Goal: Task Accomplishment & Management: Manage account settings

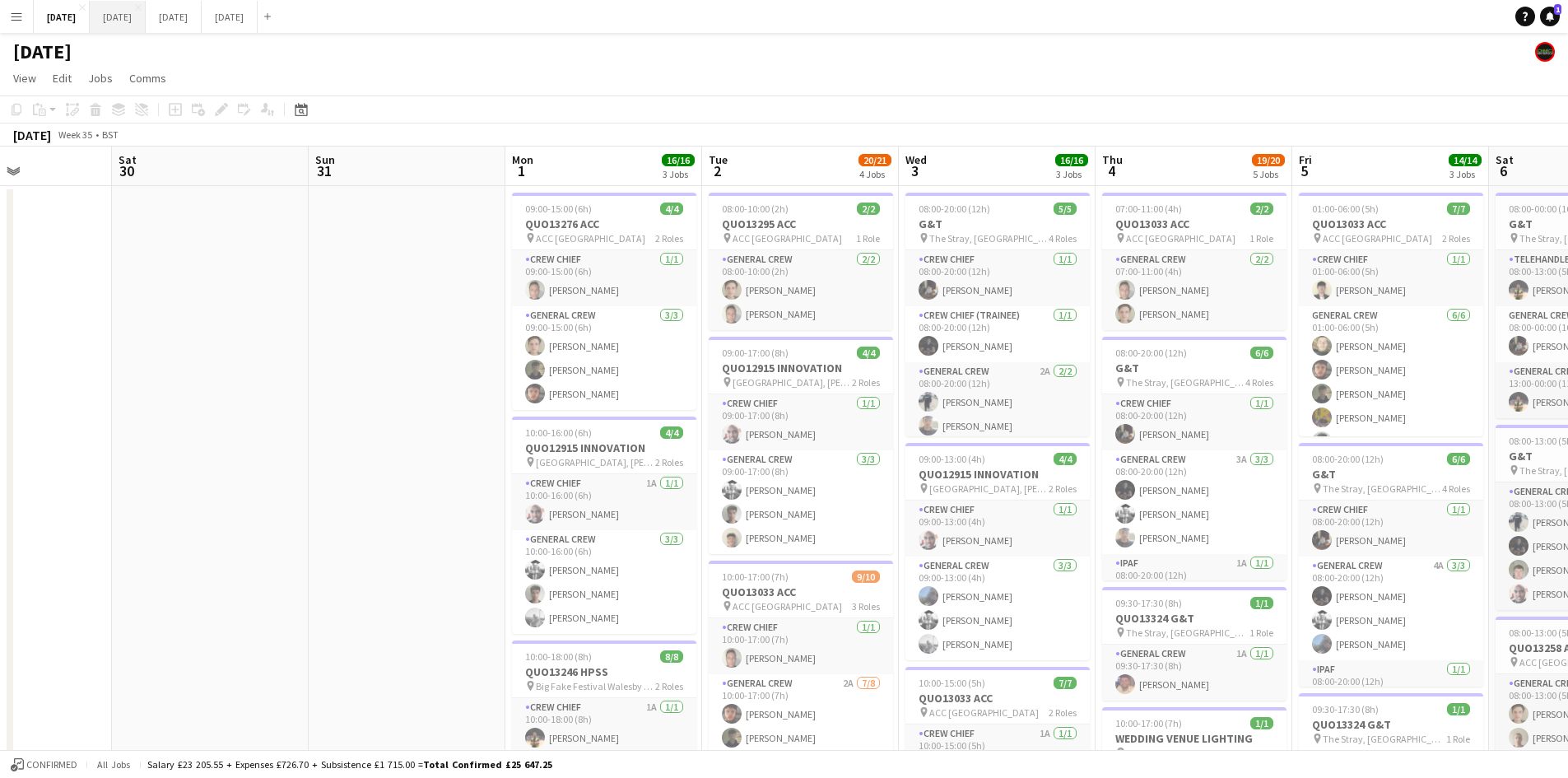
click at [145, 24] on button "[DATE] Close" at bounding box center [117, 17] width 56 height 32
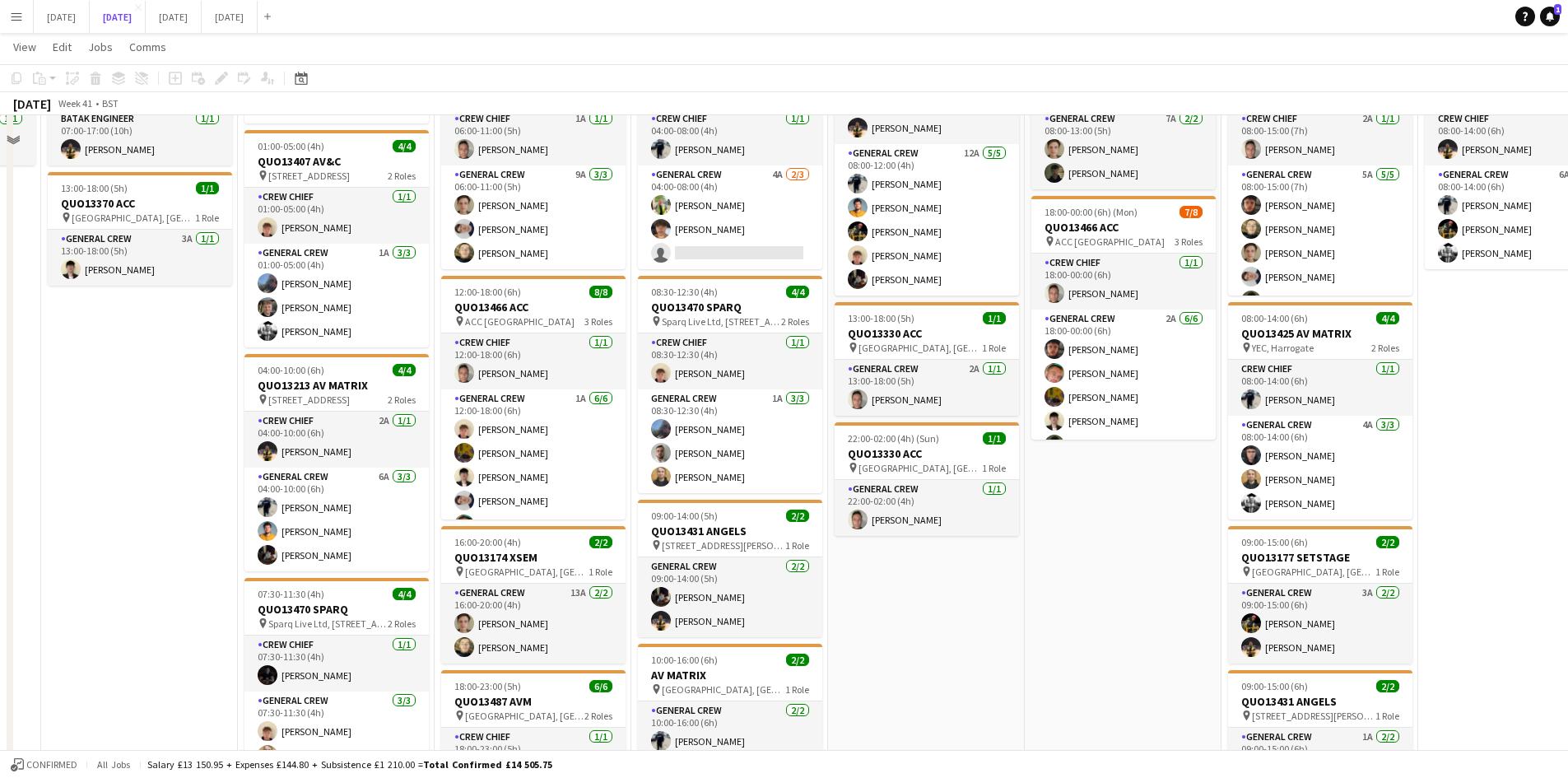
scroll to position [57, 0]
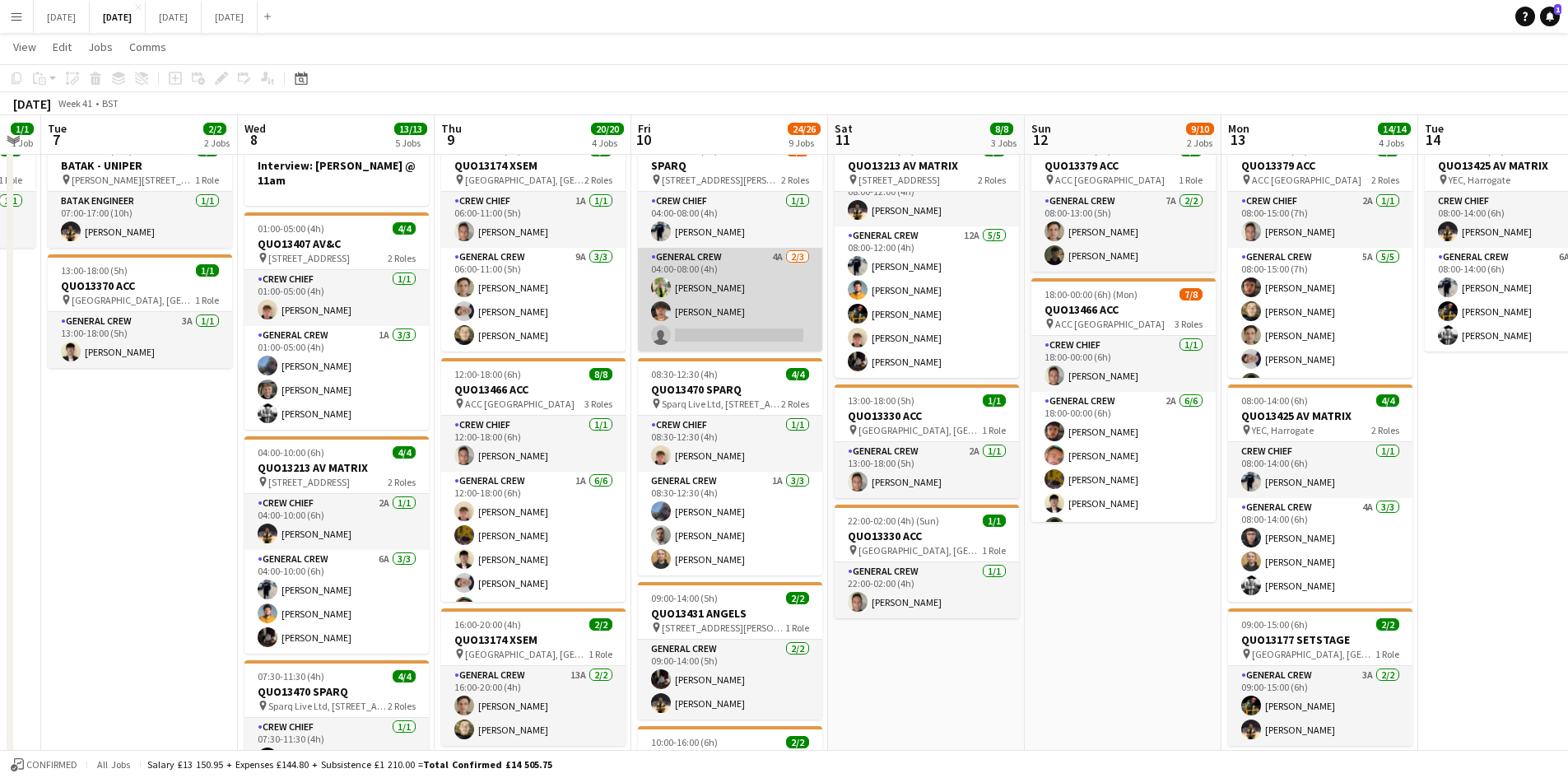
click at [752, 320] on app-card-role "General Crew 4A [DATE] 04:00-08:00 (4h) [PERSON_NAME] [PERSON_NAME] single-neut…" at bounding box center [730, 299] width 184 height 104
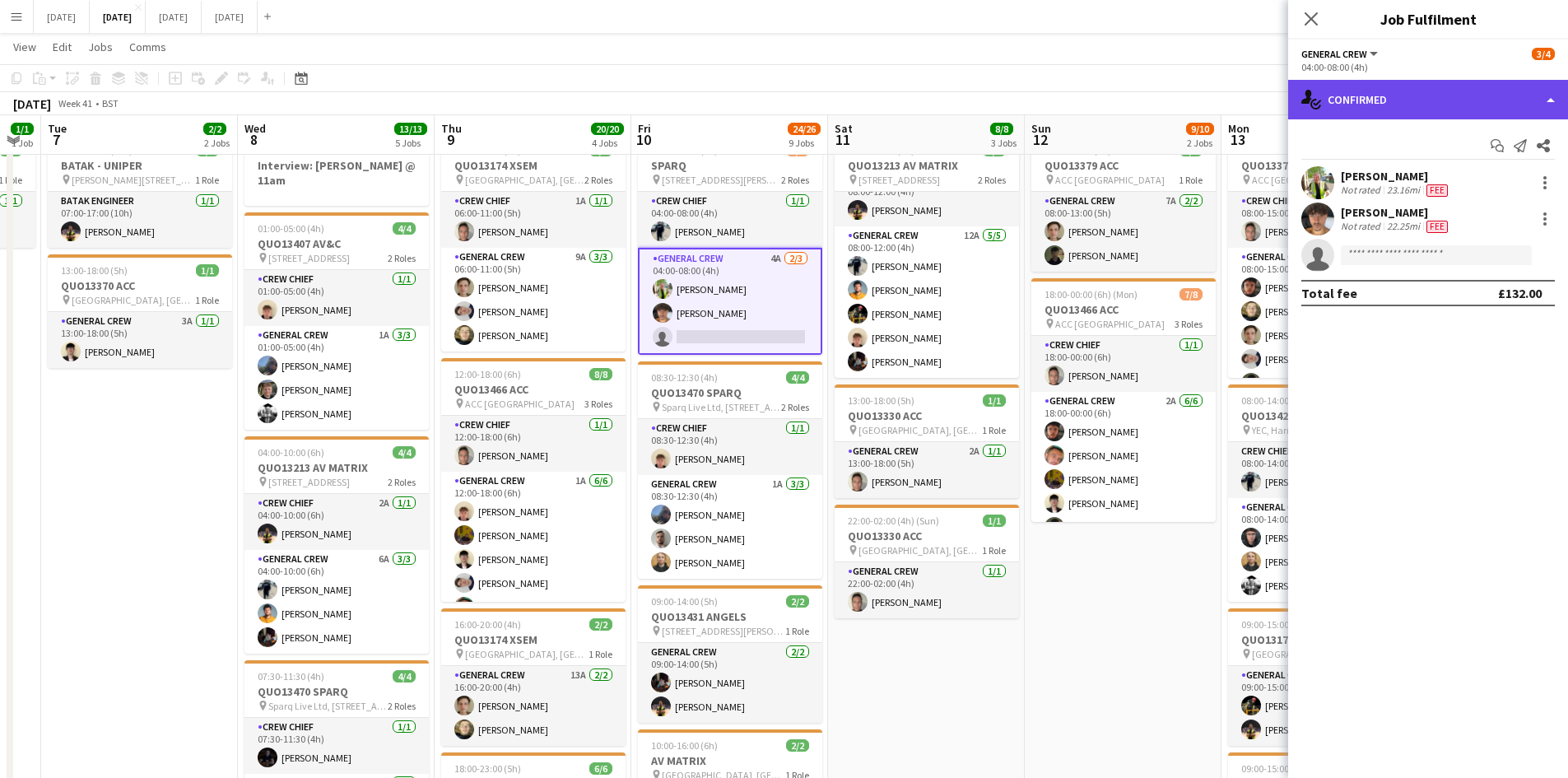
click at [1395, 101] on div "single-neutral-actions-check-2 Confirmed" at bounding box center [1428, 100] width 280 height 40
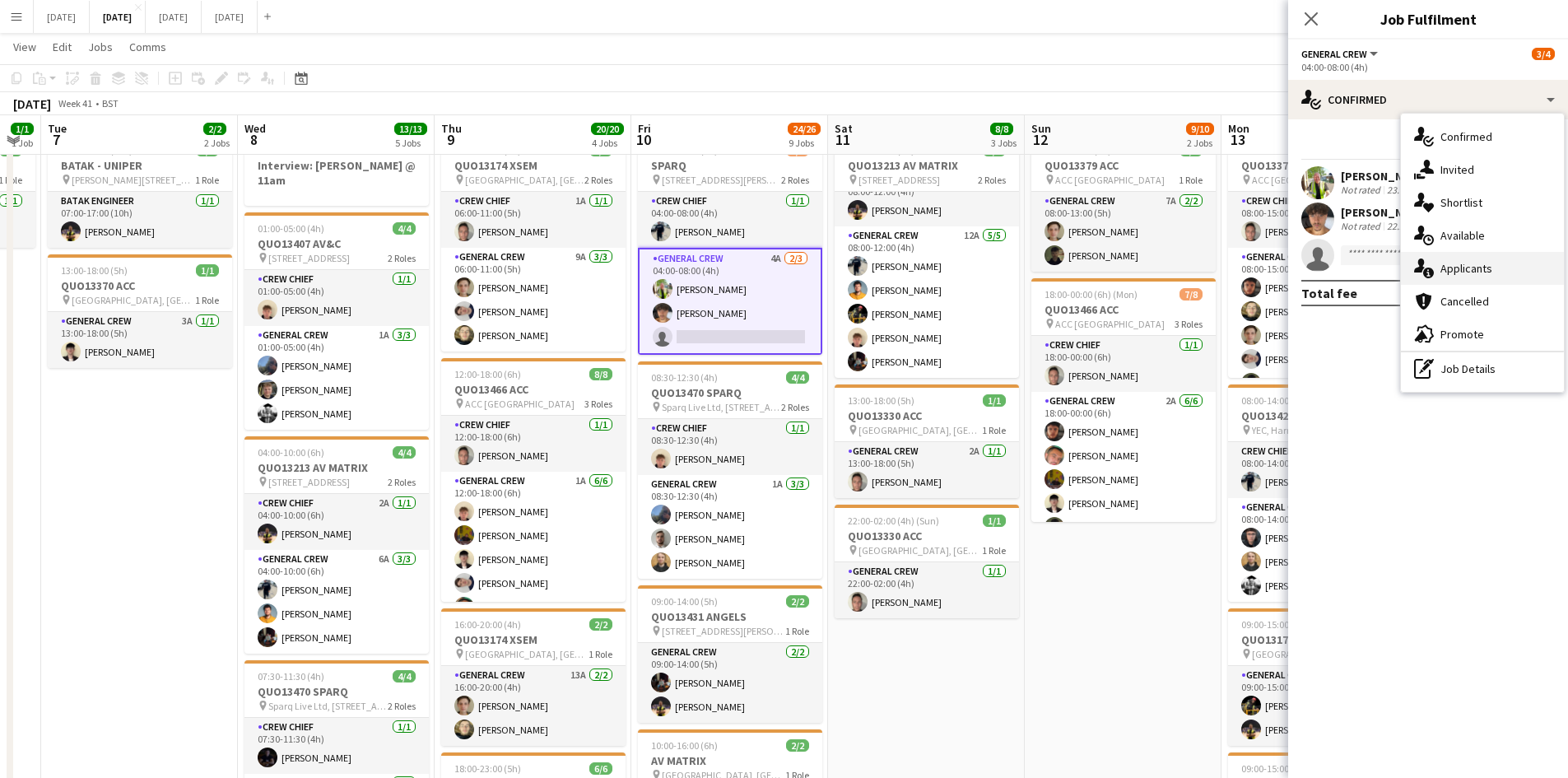
click at [1465, 263] on span "Applicants" at bounding box center [1466, 269] width 52 height 15
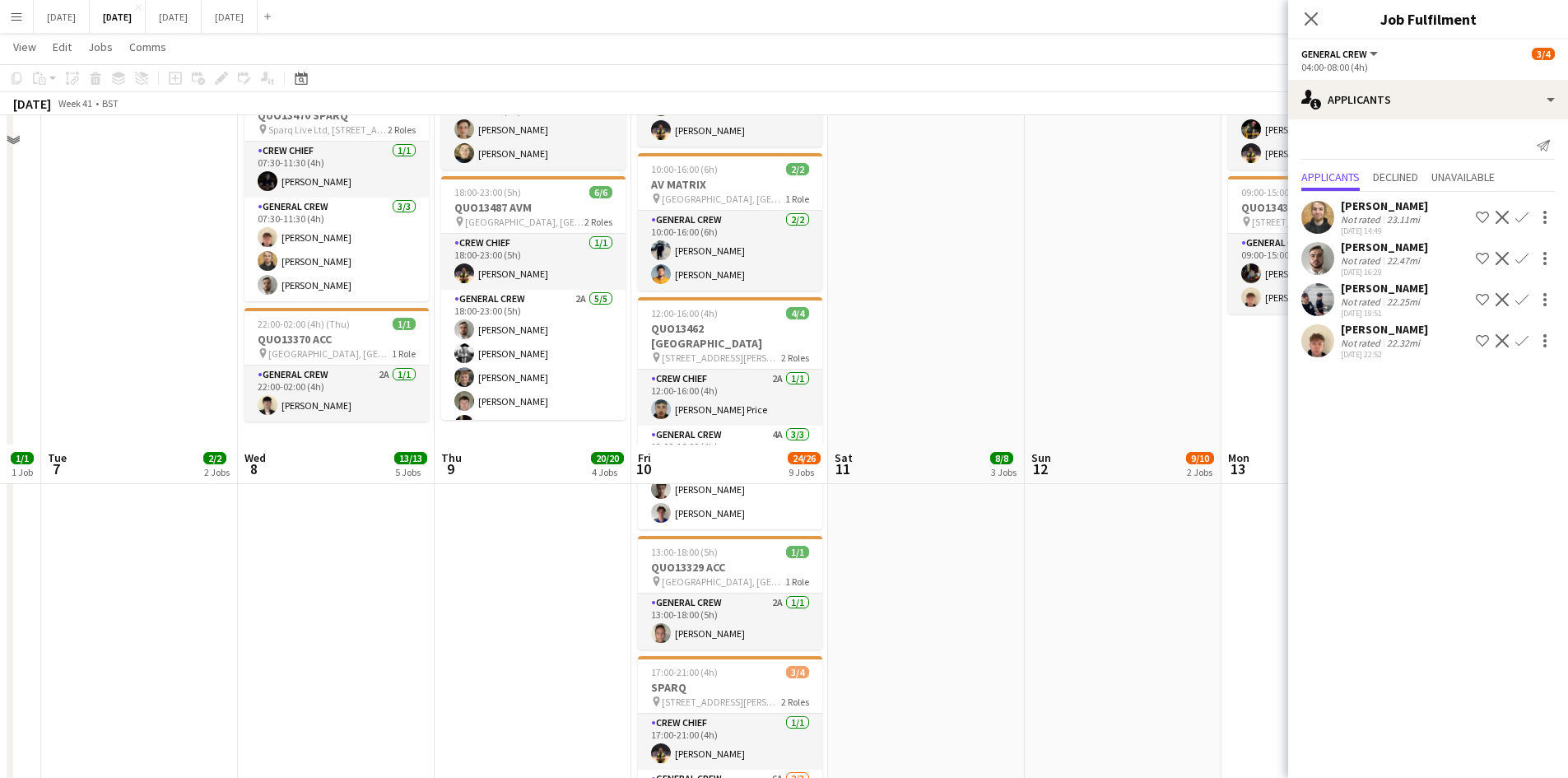
scroll to position [1045, 0]
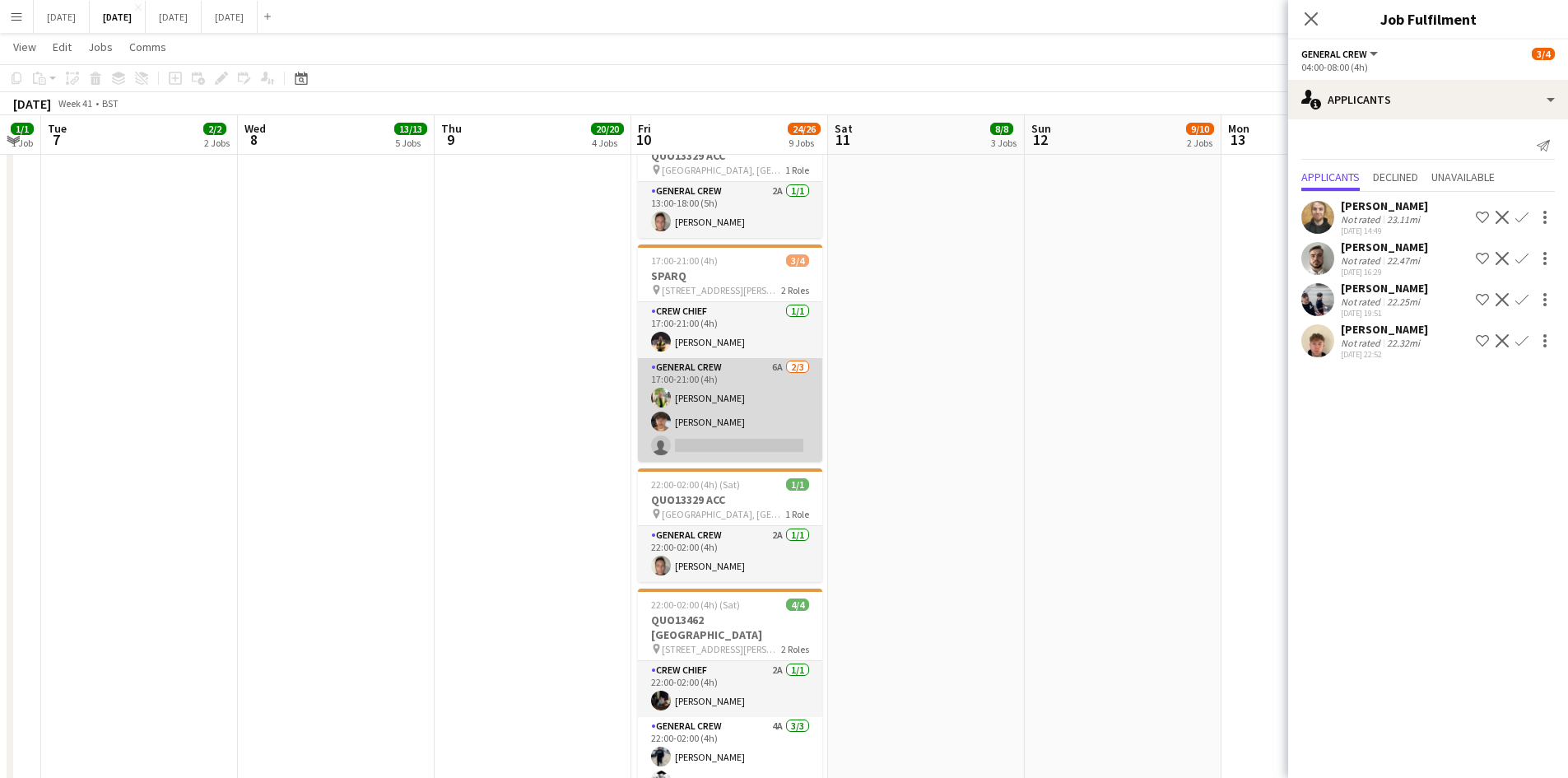
click at [763, 397] on app-card-role "General Crew 6A [DATE] 17:00-21:00 (4h) [PERSON_NAME] [PERSON_NAME] single-neut…" at bounding box center [730, 409] width 184 height 104
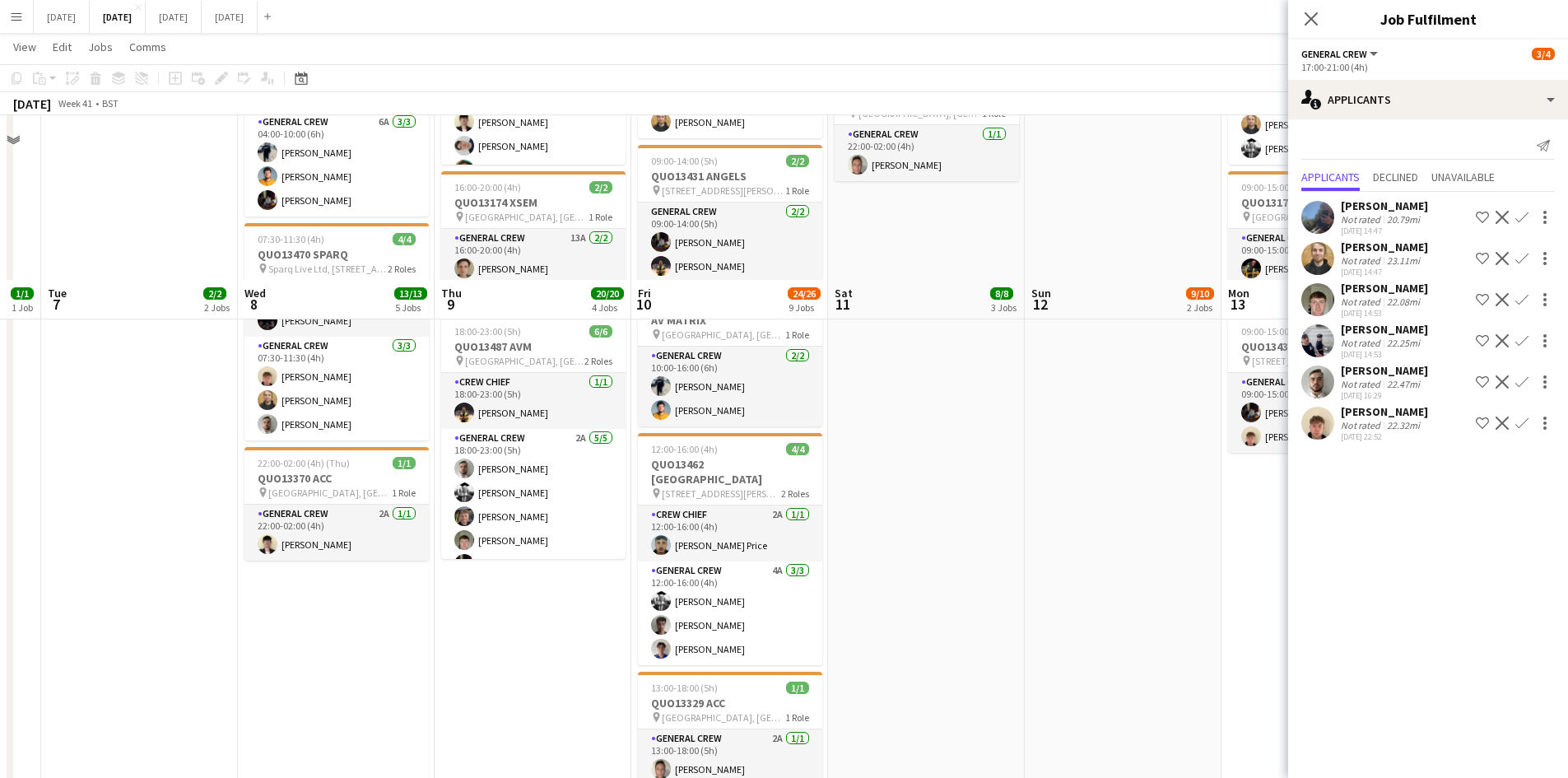
scroll to position [824, 0]
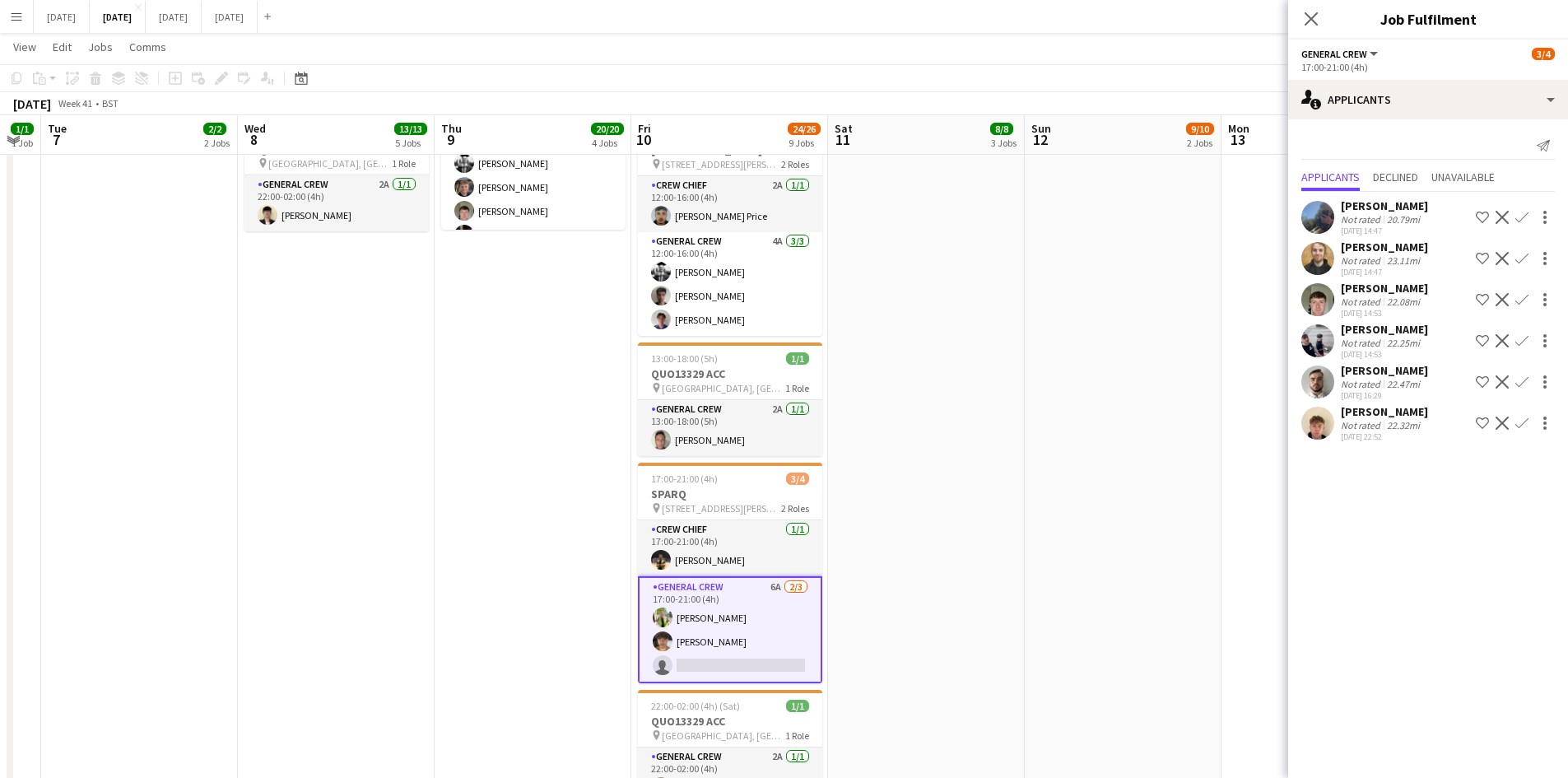
click at [727, 629] on app-card-role "General Crew 6A [DATE] 17:00-21:00 (4h) [PERSON_NAME] [PERSON_NAME] single-neut…" at bounding box center [730, 630] width 184 height 107
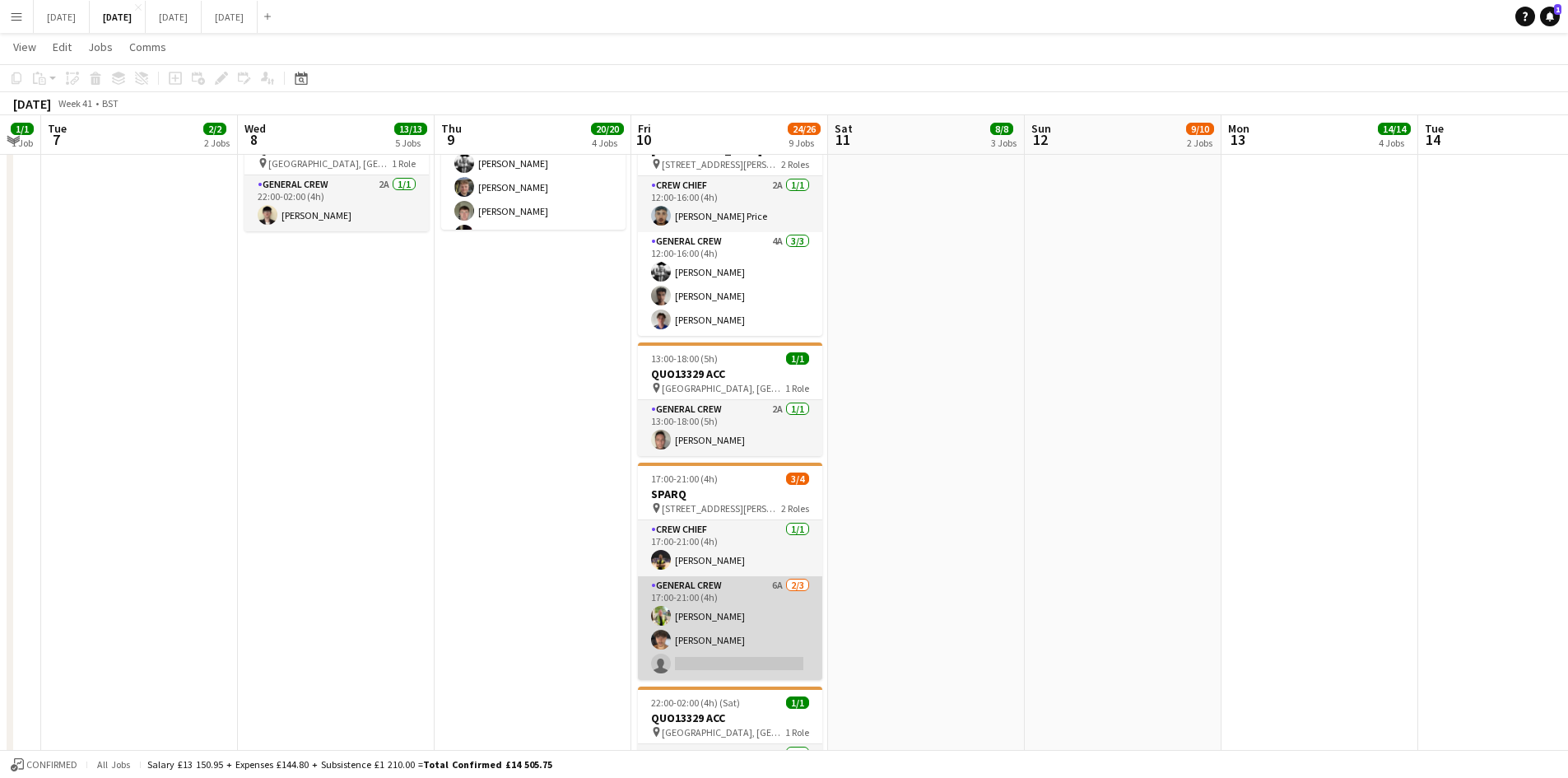
click at [731, 628] on app-card-role "General Crew 6A [DATE] 17:00-21:00 (4h) [PERSON_NAME] [PERSON_NAME] single-neut…" at bounding box center [730, 628] width 184 height 104
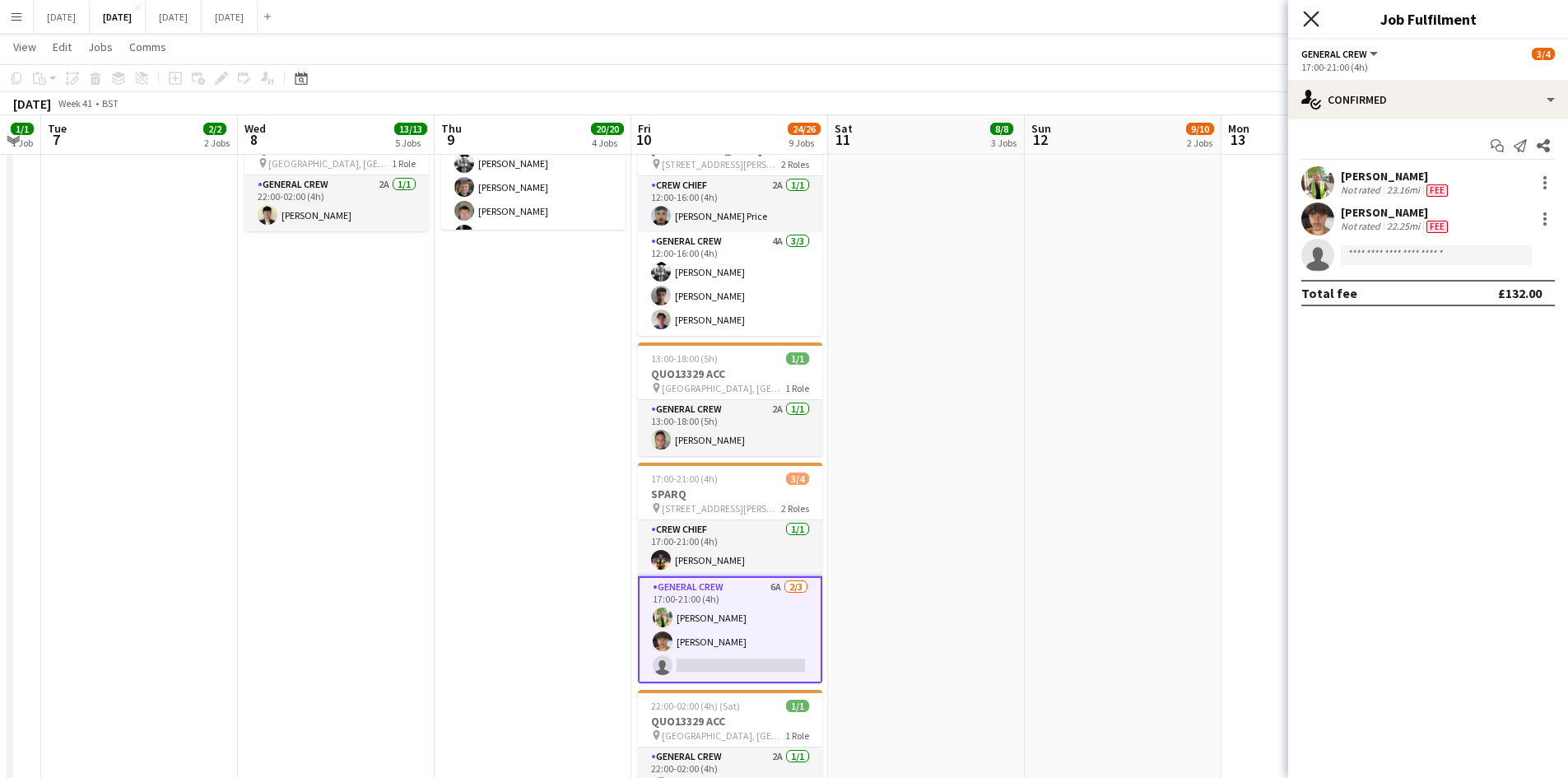
click at [1308, 12] on icon "Close pop-in" at bounding box center [1311, 18] width 15 height 15
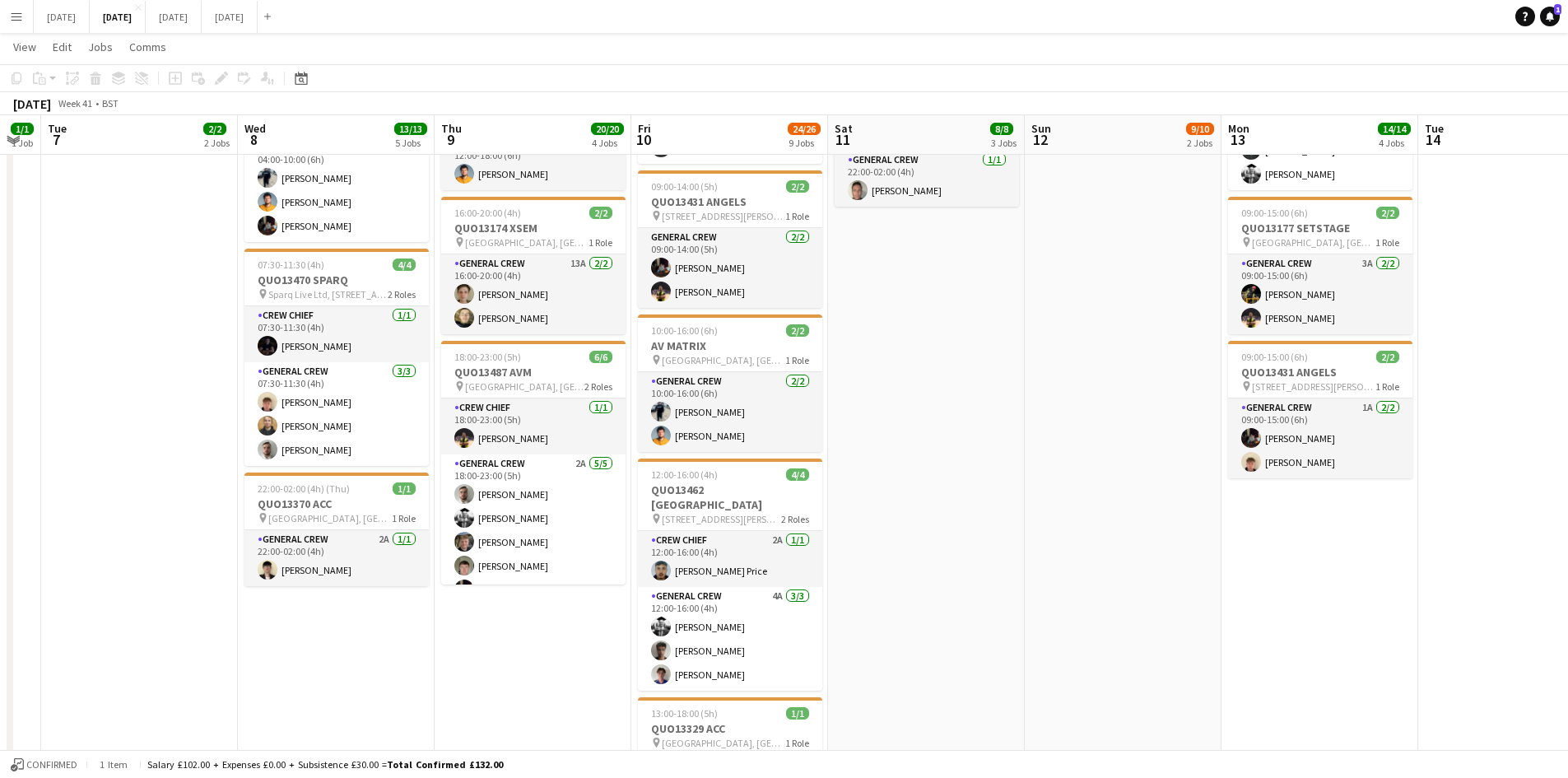
scroll to position [0, 0]
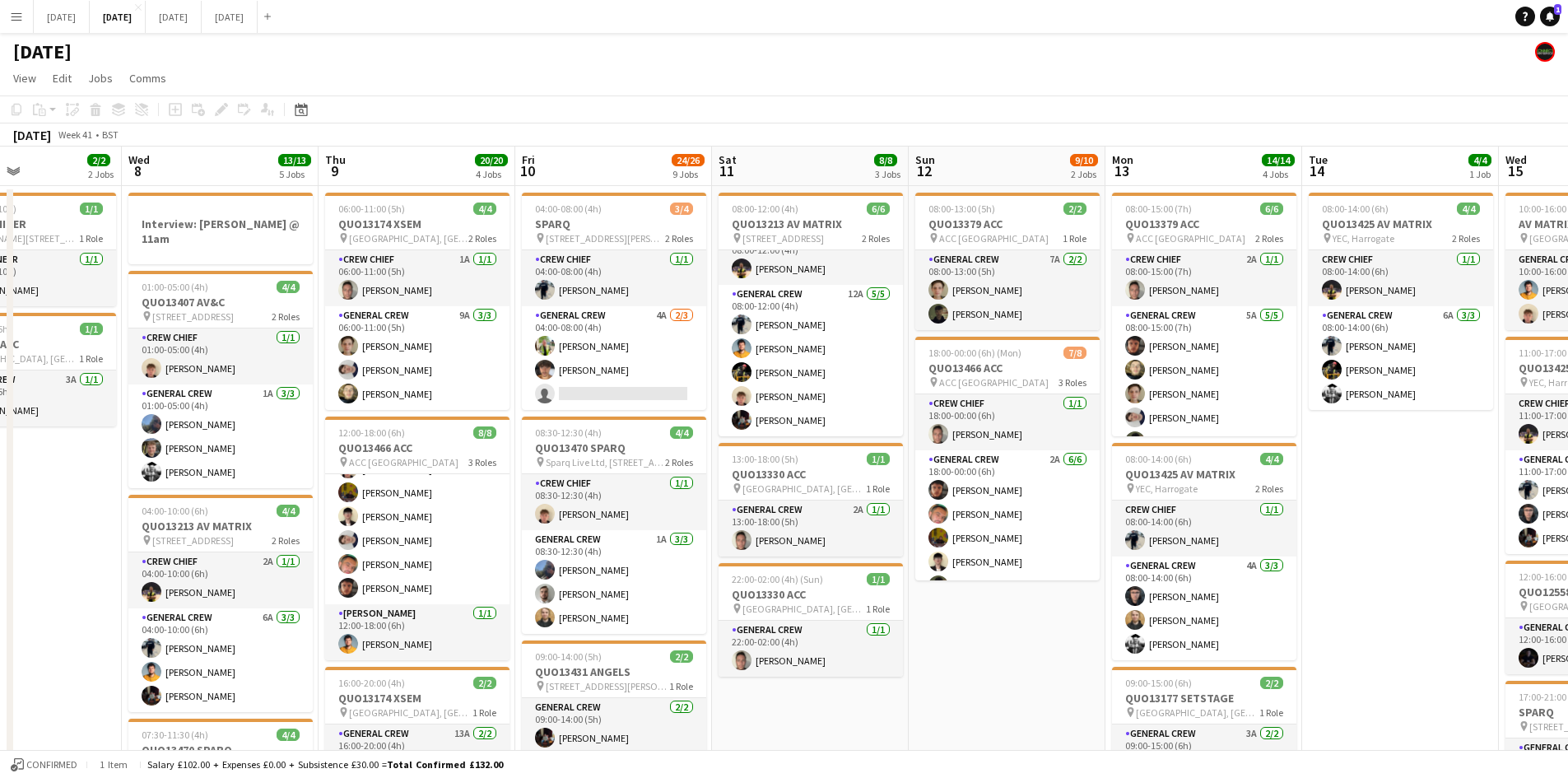
drag, startPoint x: 1101, startPoint y: 600, endPoint x: 919, endPoint y: 574, distance: 183.8
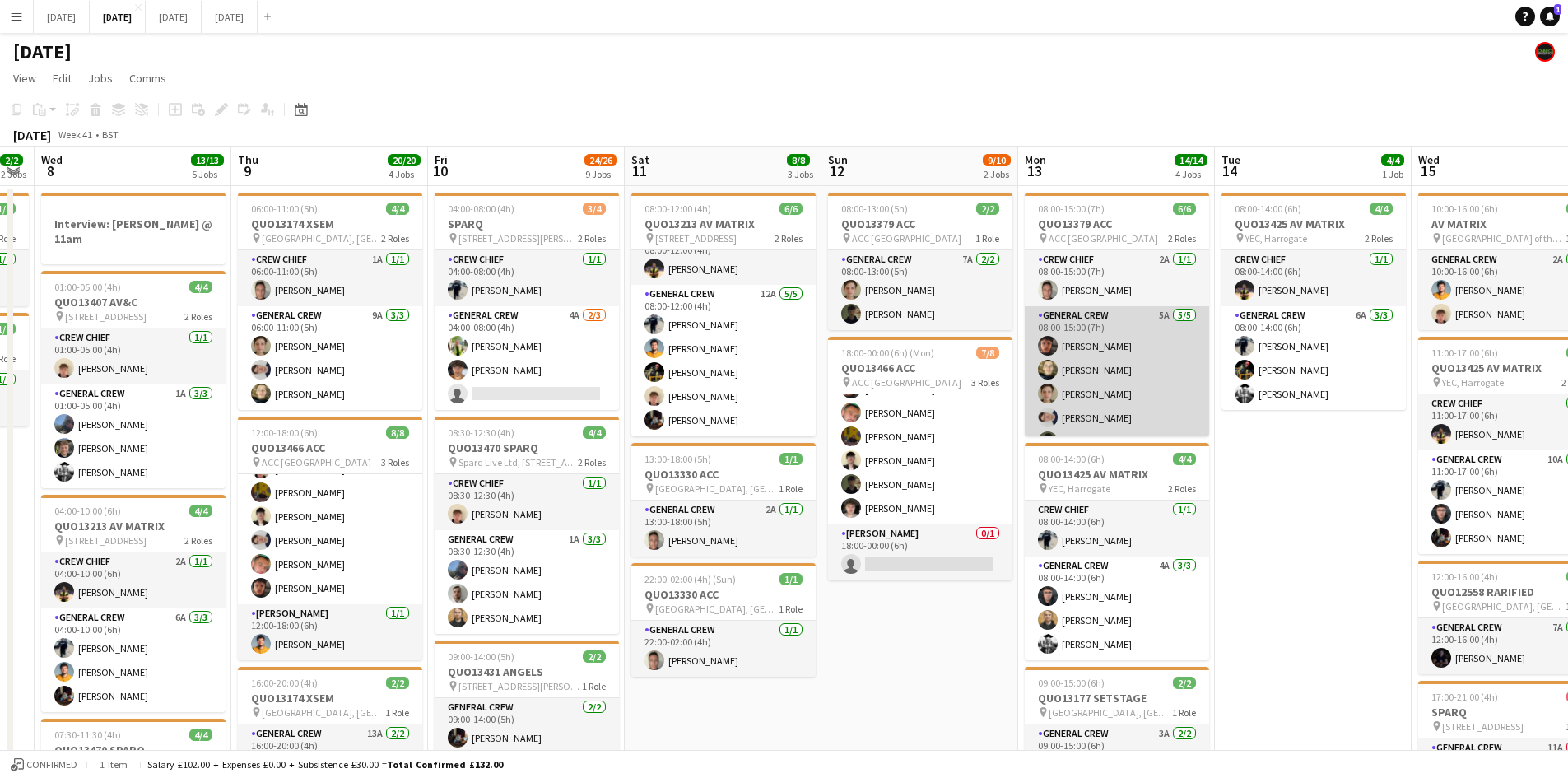
scroll to position [22, 0]
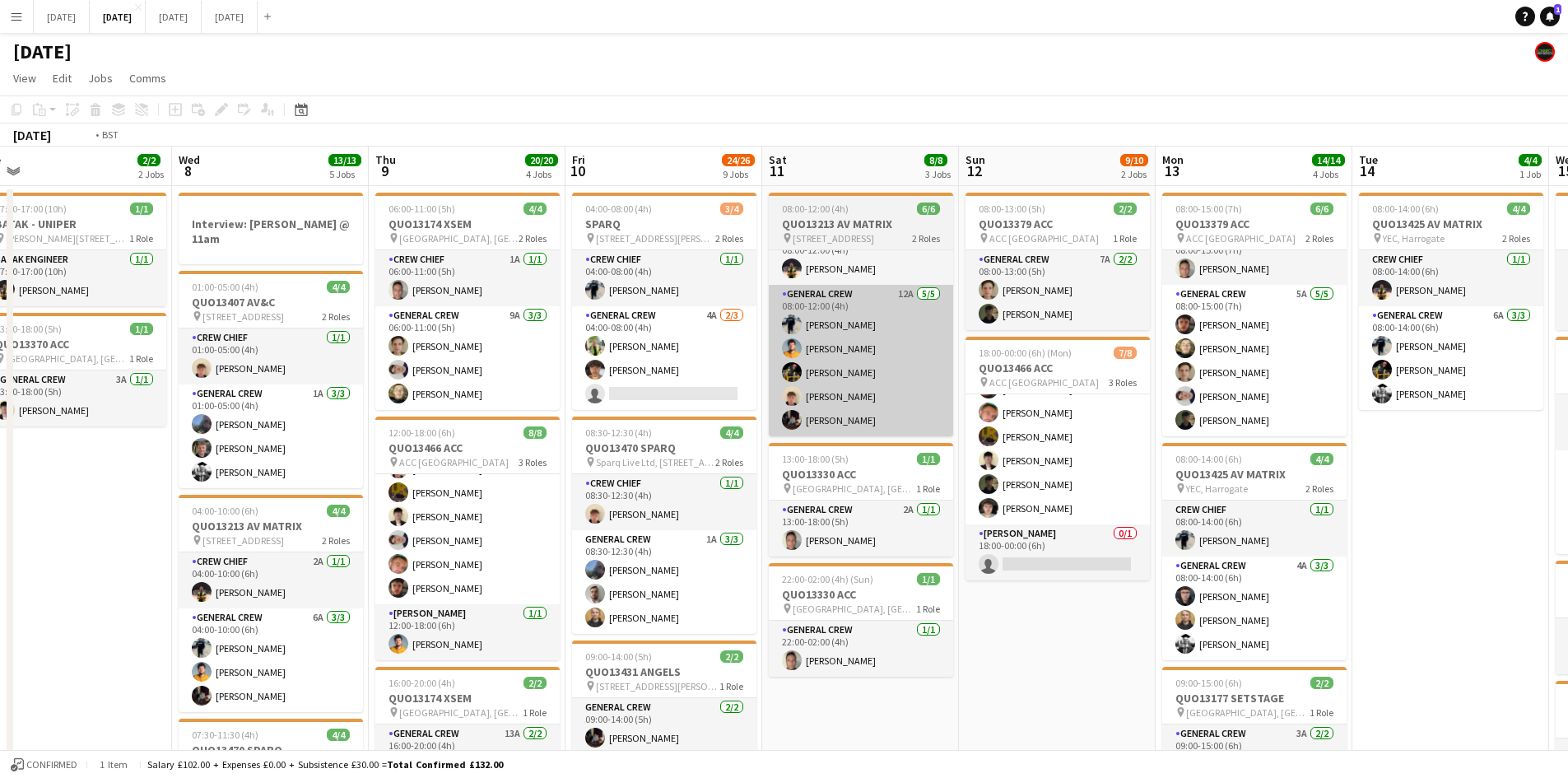
drag, startPoint x: 672, startPoint y: 487, endPoint x: 1414, endPoint y: 400, distance: 747.1
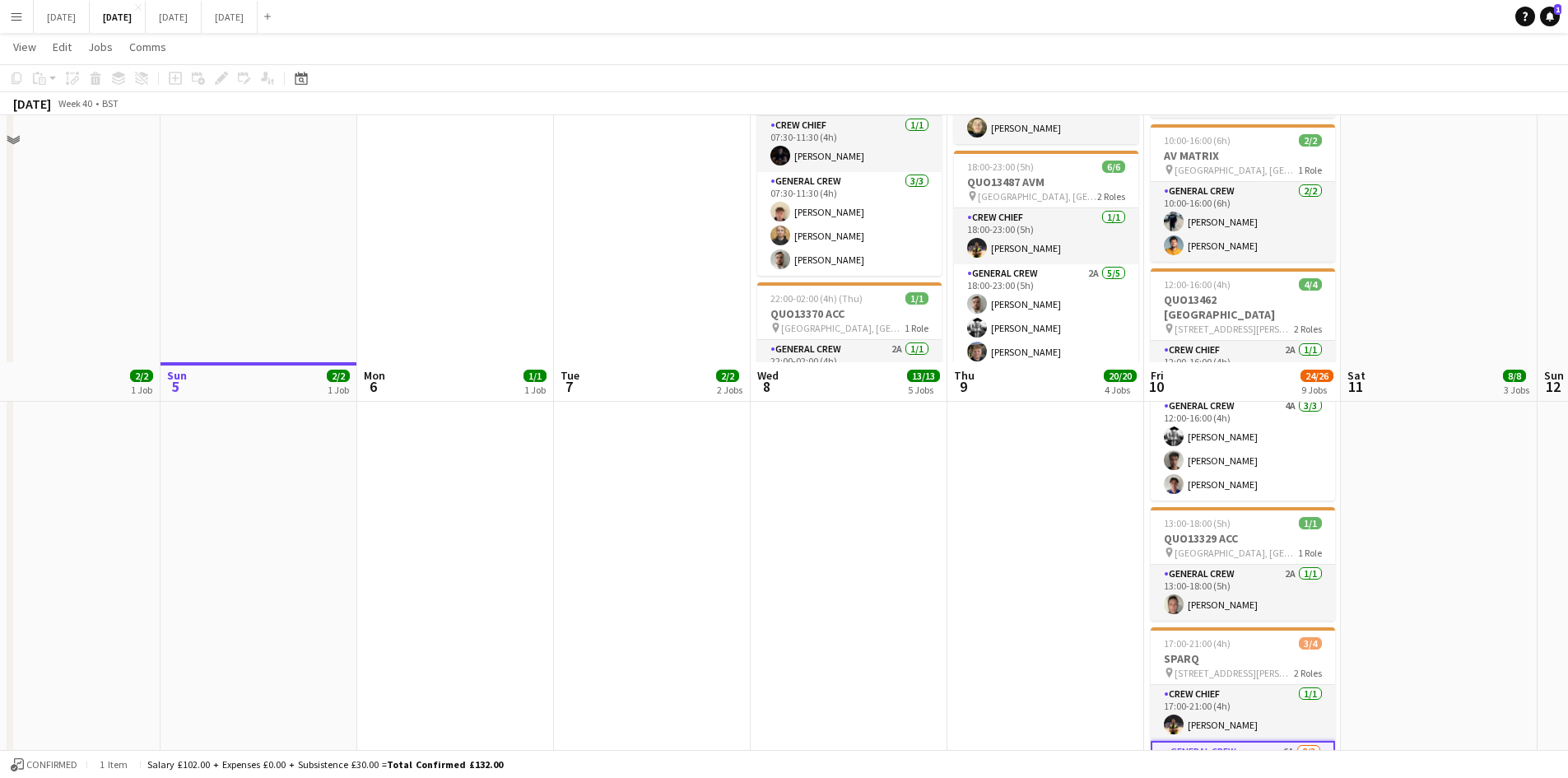
scroll to position [1071, 0]
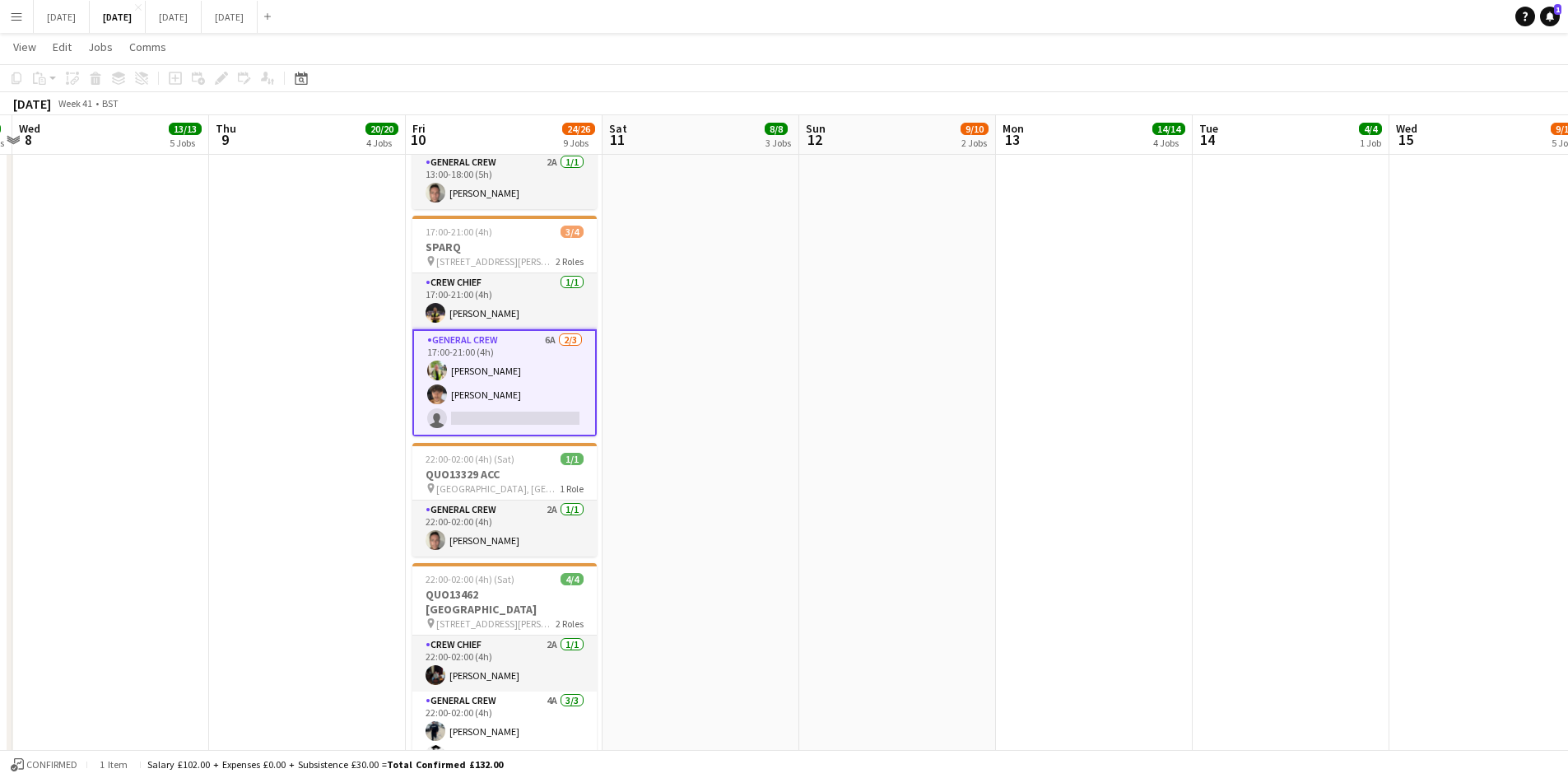
drag, startPoint x: 1110, startPoint y: 558, endPoint x: 690, endPoint y: 492, distance: 425.2
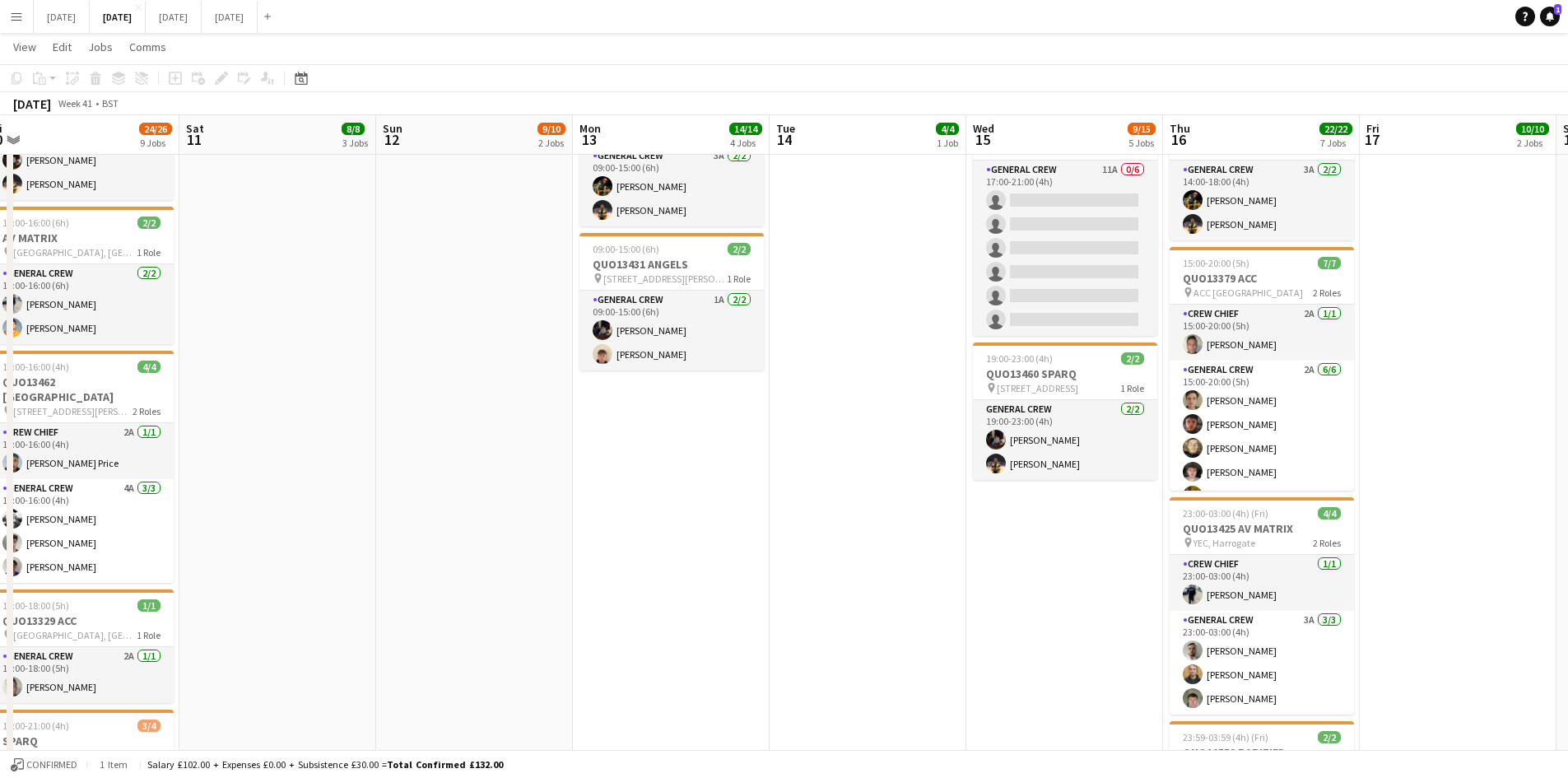
scroll to position [164, 0]
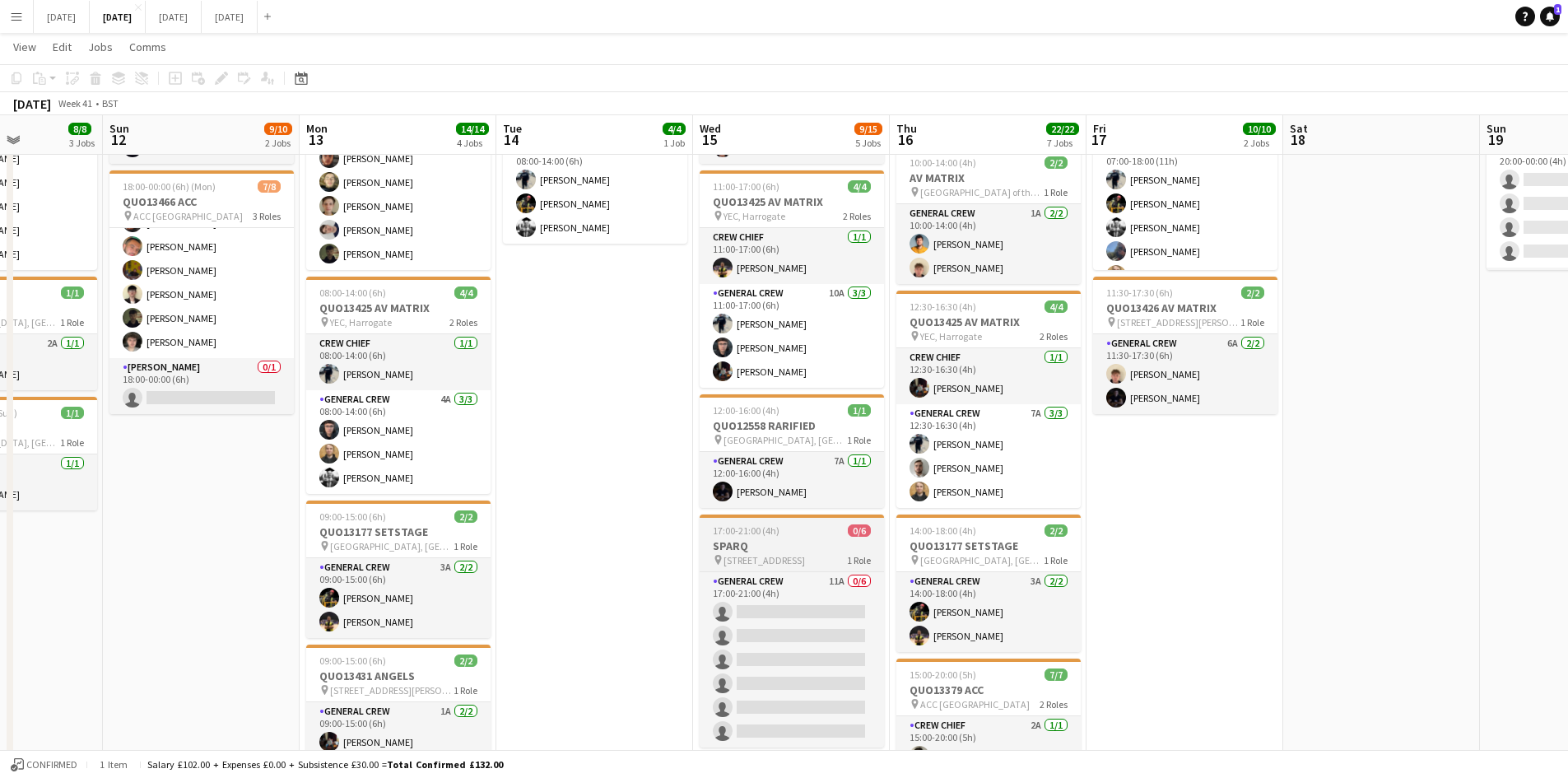
drag, startPoint x: 952, startPoint y: 547, endPoint x: 675, endPoint y: 553, distance: 277.1
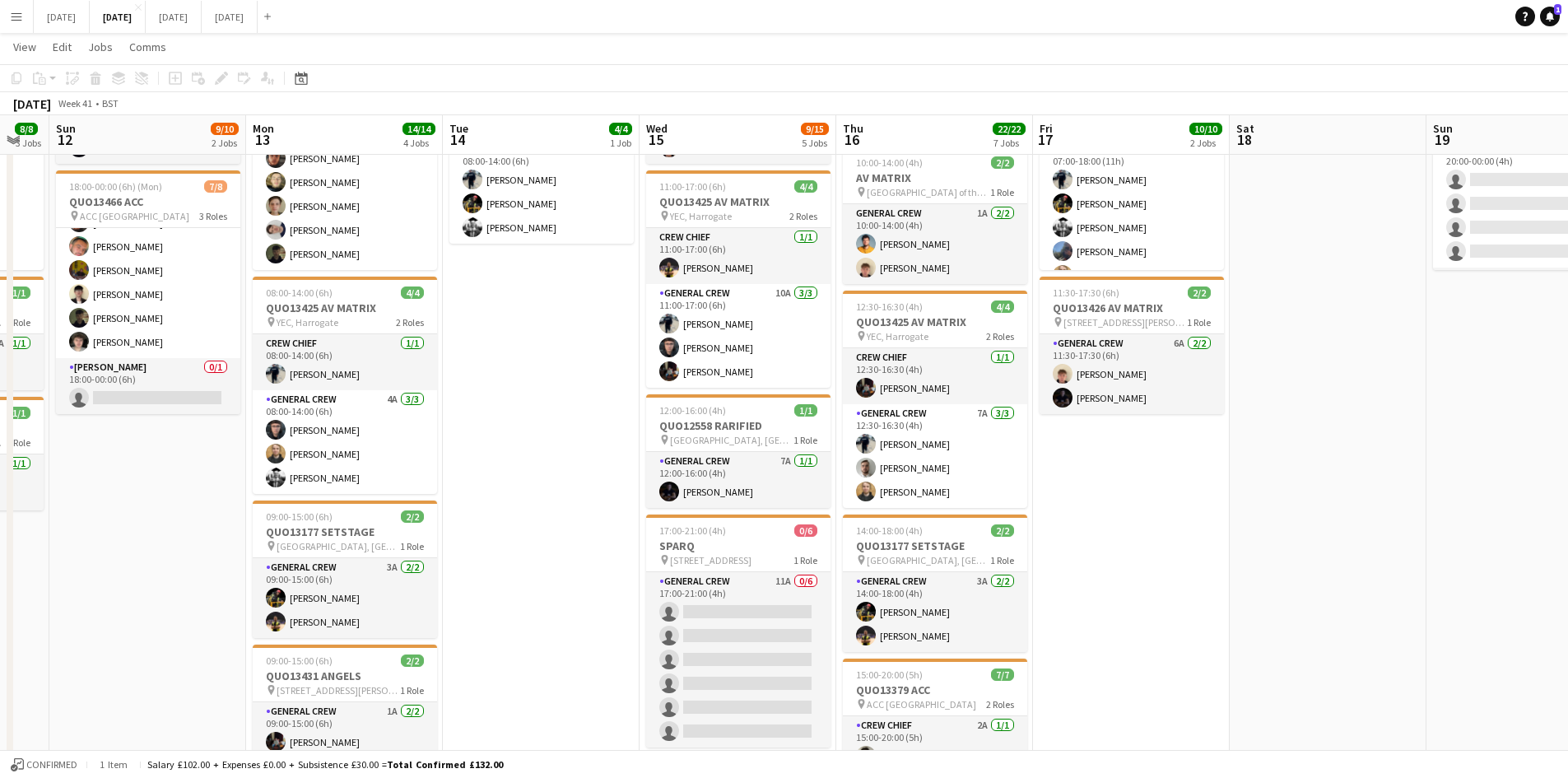
scroll to position [0, 0]
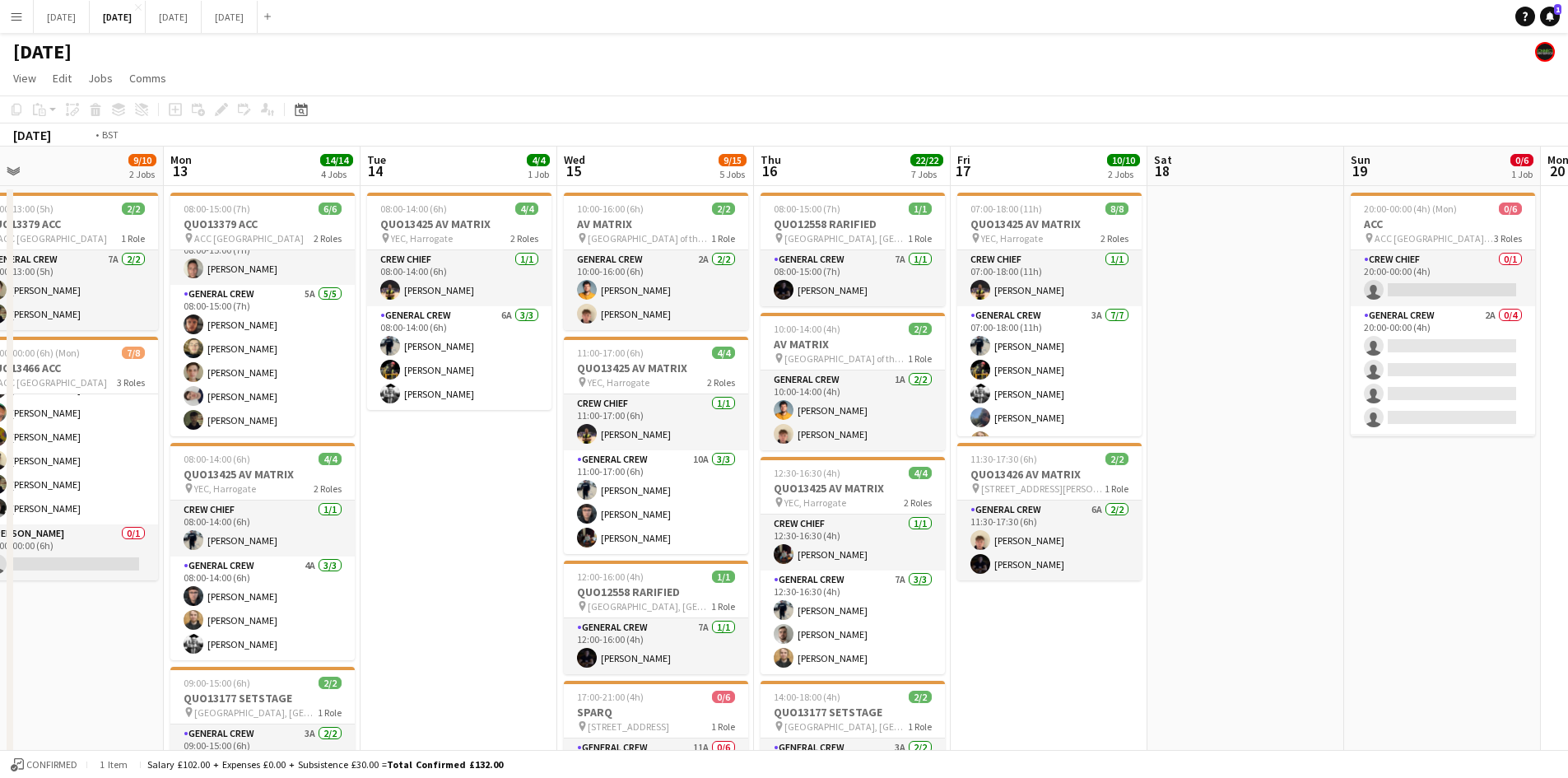
drag, startPoint x: 1353, startPoint y: 559, endPoint x: 945, endPoint y: 526, distance: 409.3
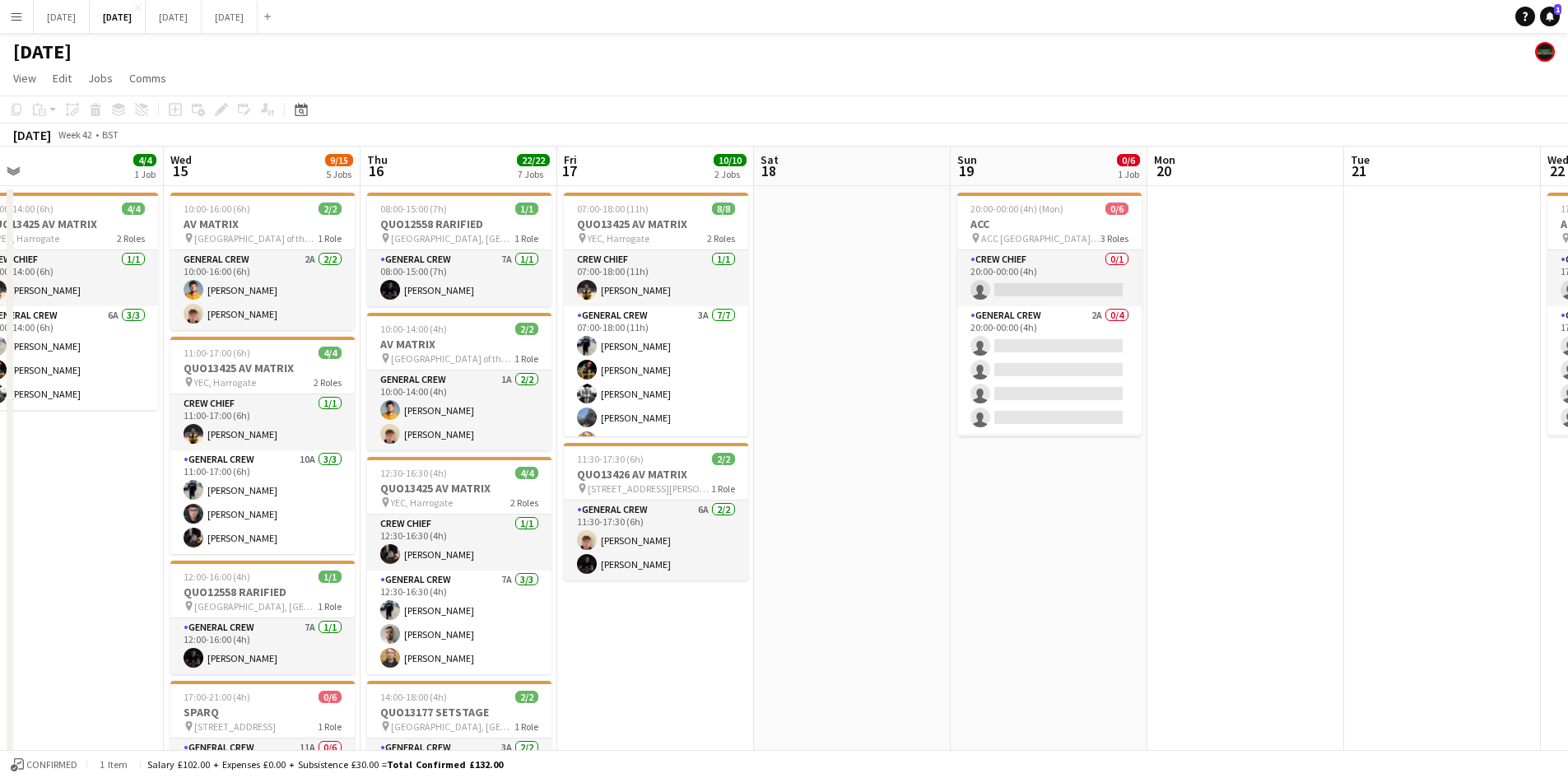
scroll to position [0, 519]
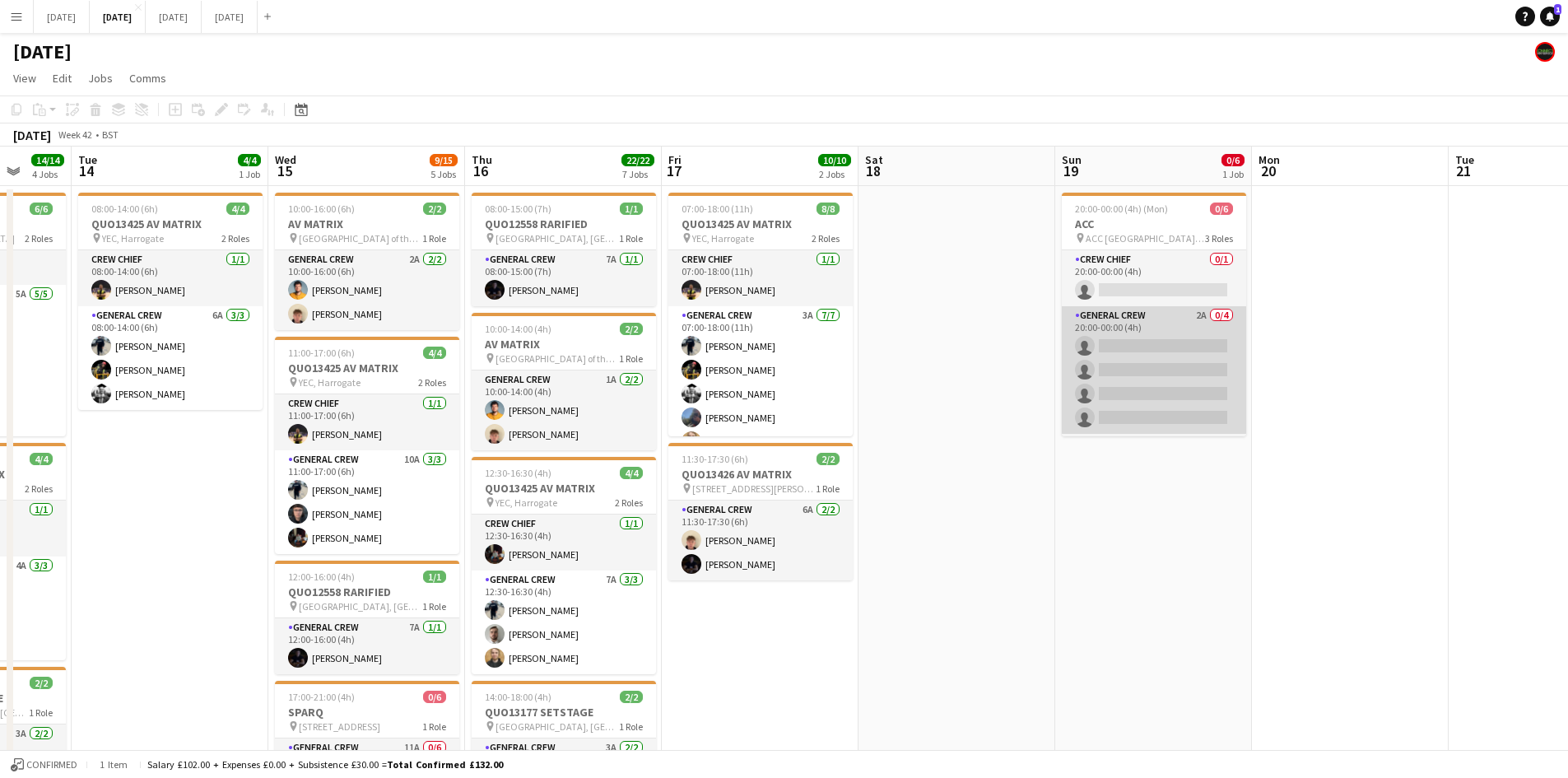
click at [1143, 384] on app-card-role "General Crew 2A 0/4 20:00-00:00 (4h) single-neutral-actions single-neutral-acti…" at bounding box center [1154, 370] width 184 height 127
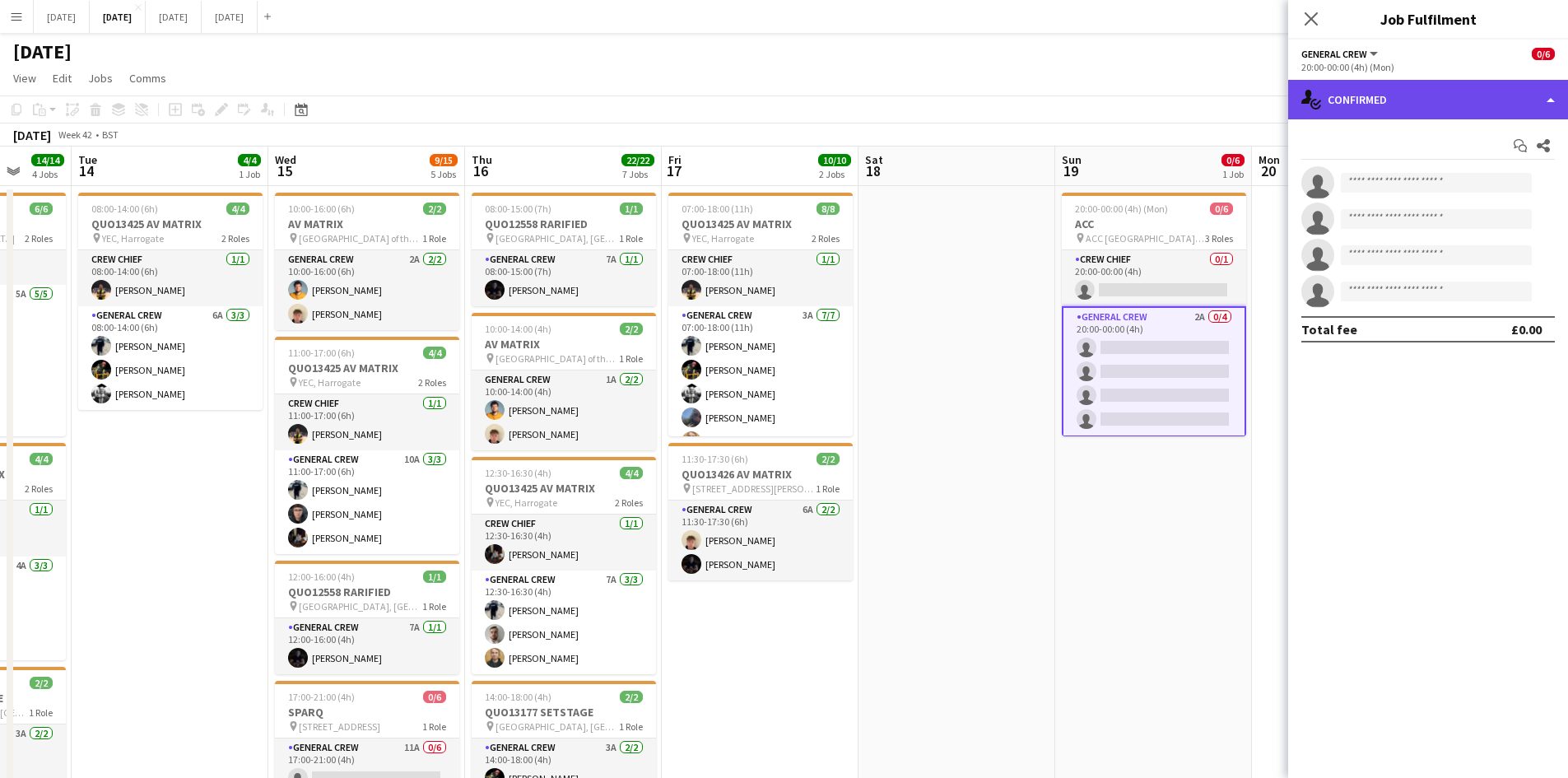
click at [1408, 104] on div "single-neutral-actions-check-2 Confirmed" at bounding box center [1428, 100] width 280 height 40
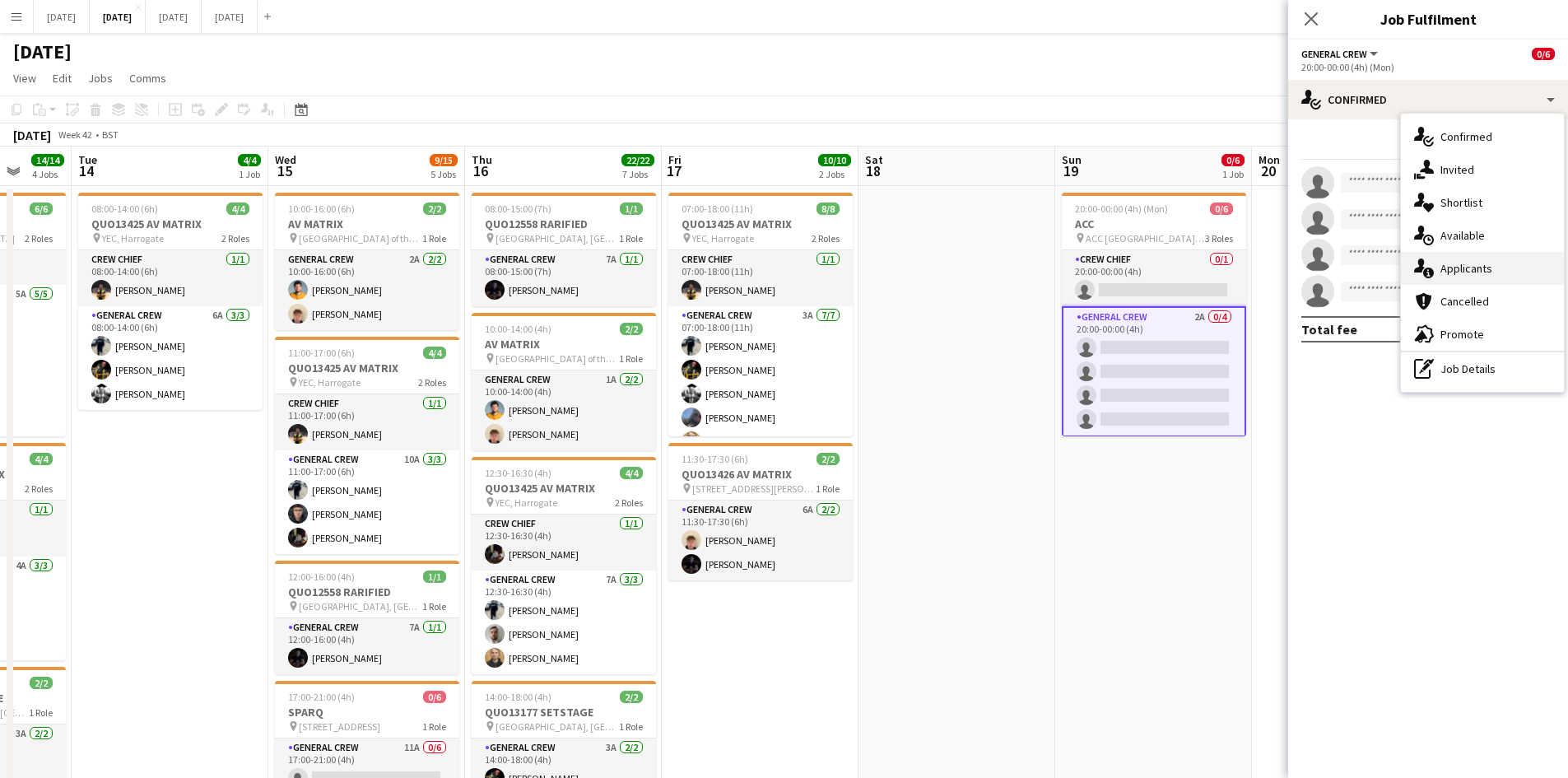
click at [1482, 262] on span "Applicants" at bounding box center [1466, 269] width 52 height 15
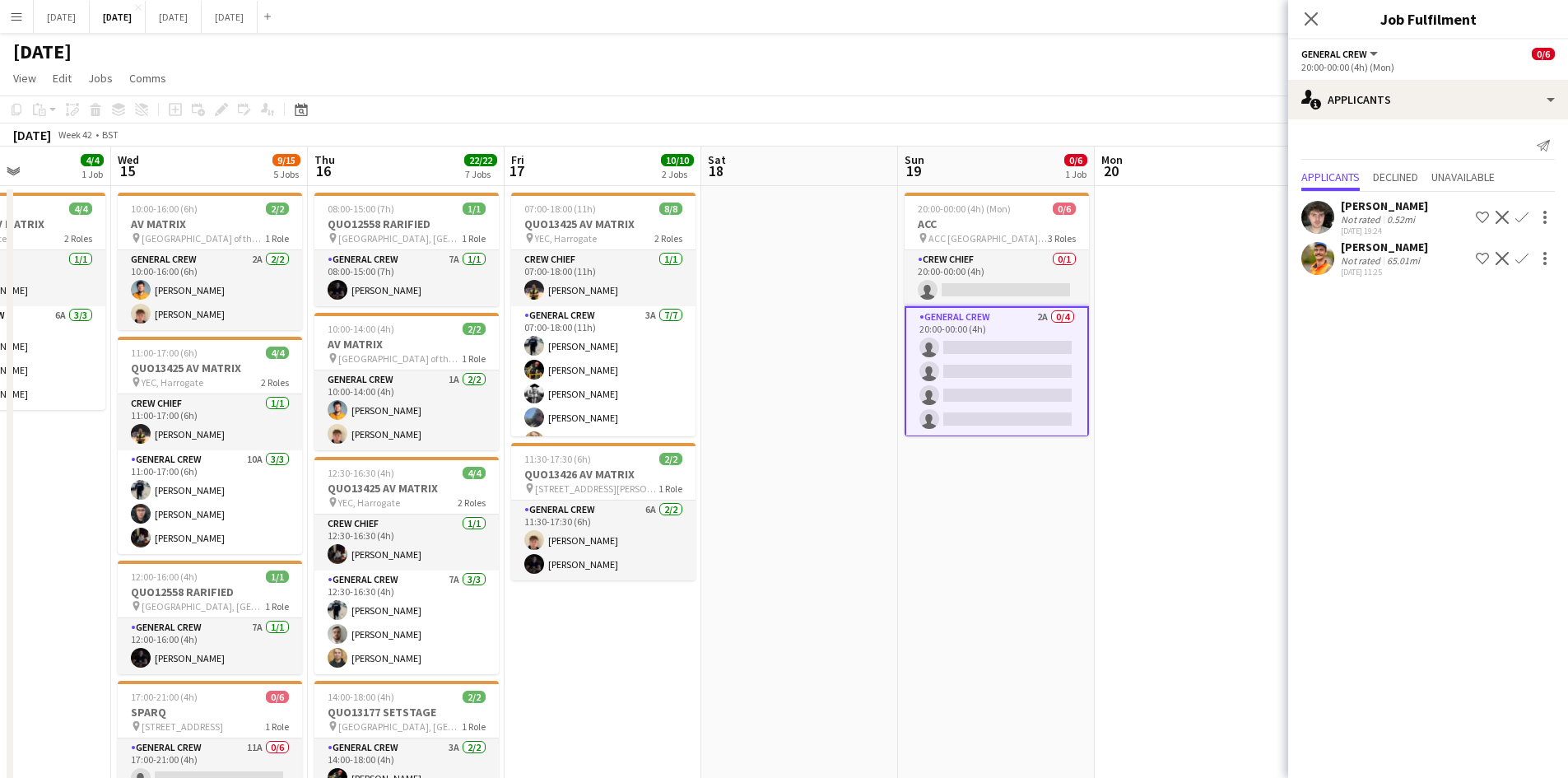
drag, startPoint x: 1126, startPoint y: 543, endPoint x: 767, endPoint y: 524, distance: 359.5
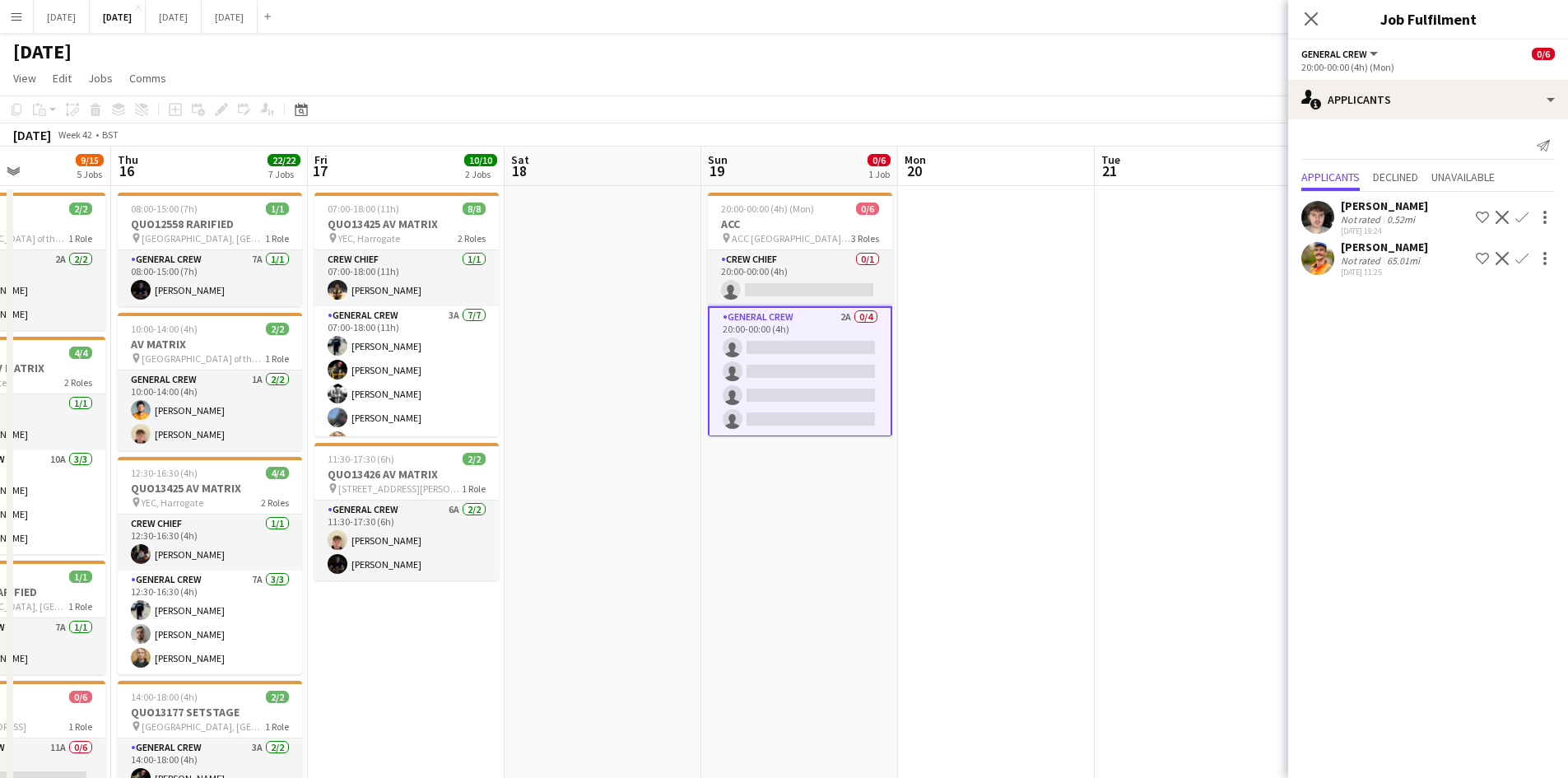
scroll to position [0, 484]
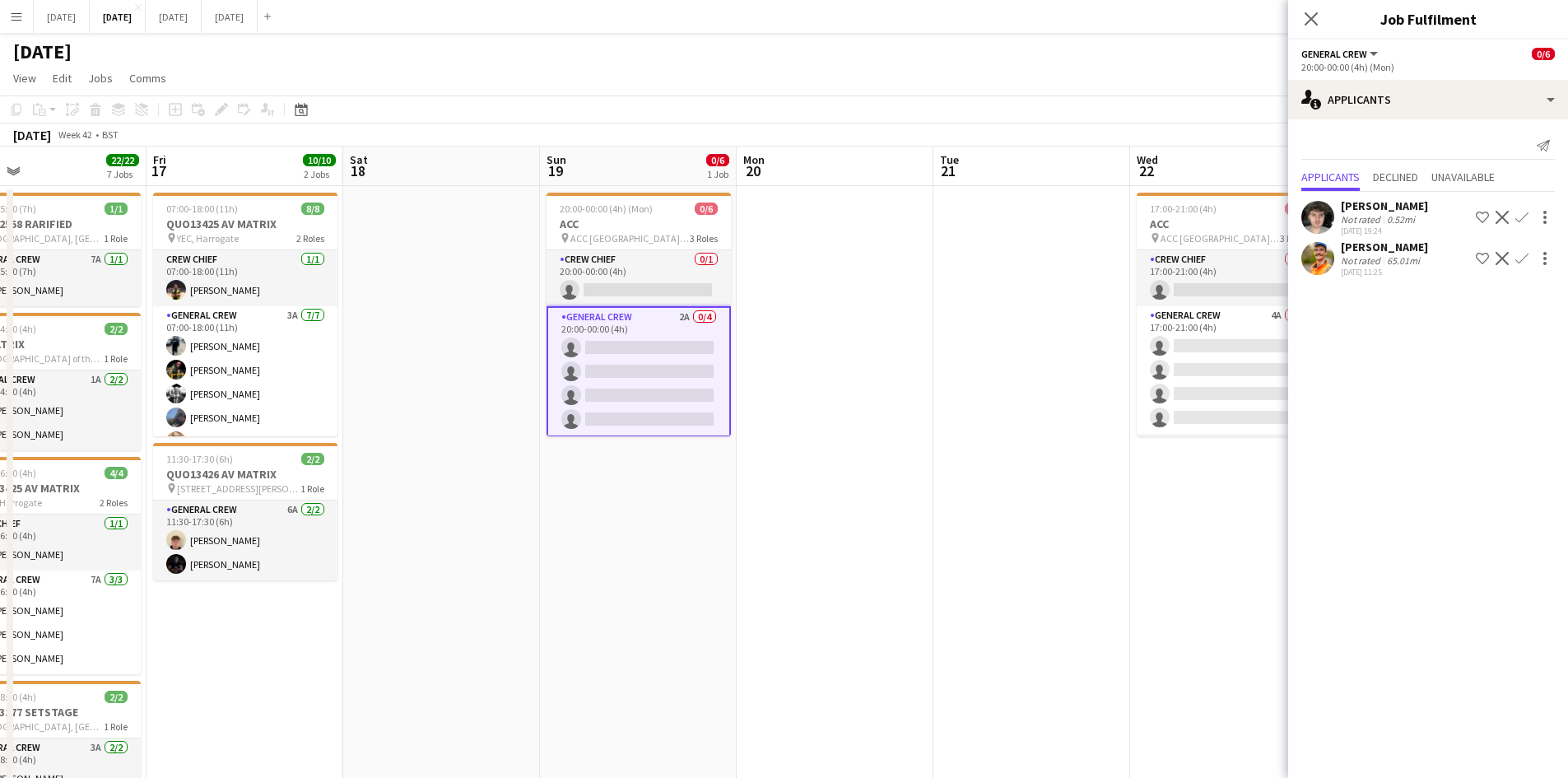
drag, startPoint x: 1108, startPoint y: 522, endPoint x: 758, endPoint y: 518, distance: 350.0
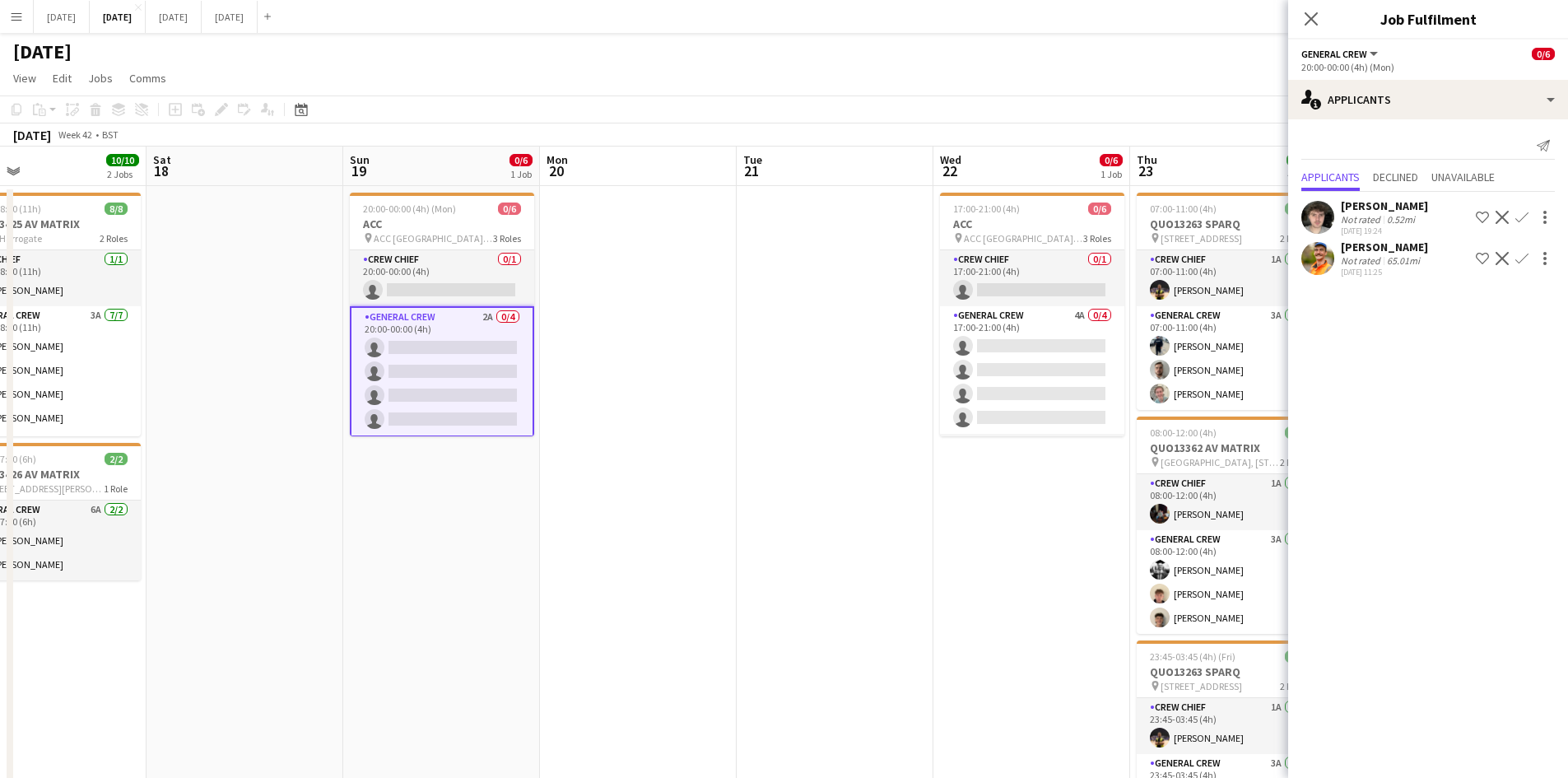
scroll to position [0, 637]
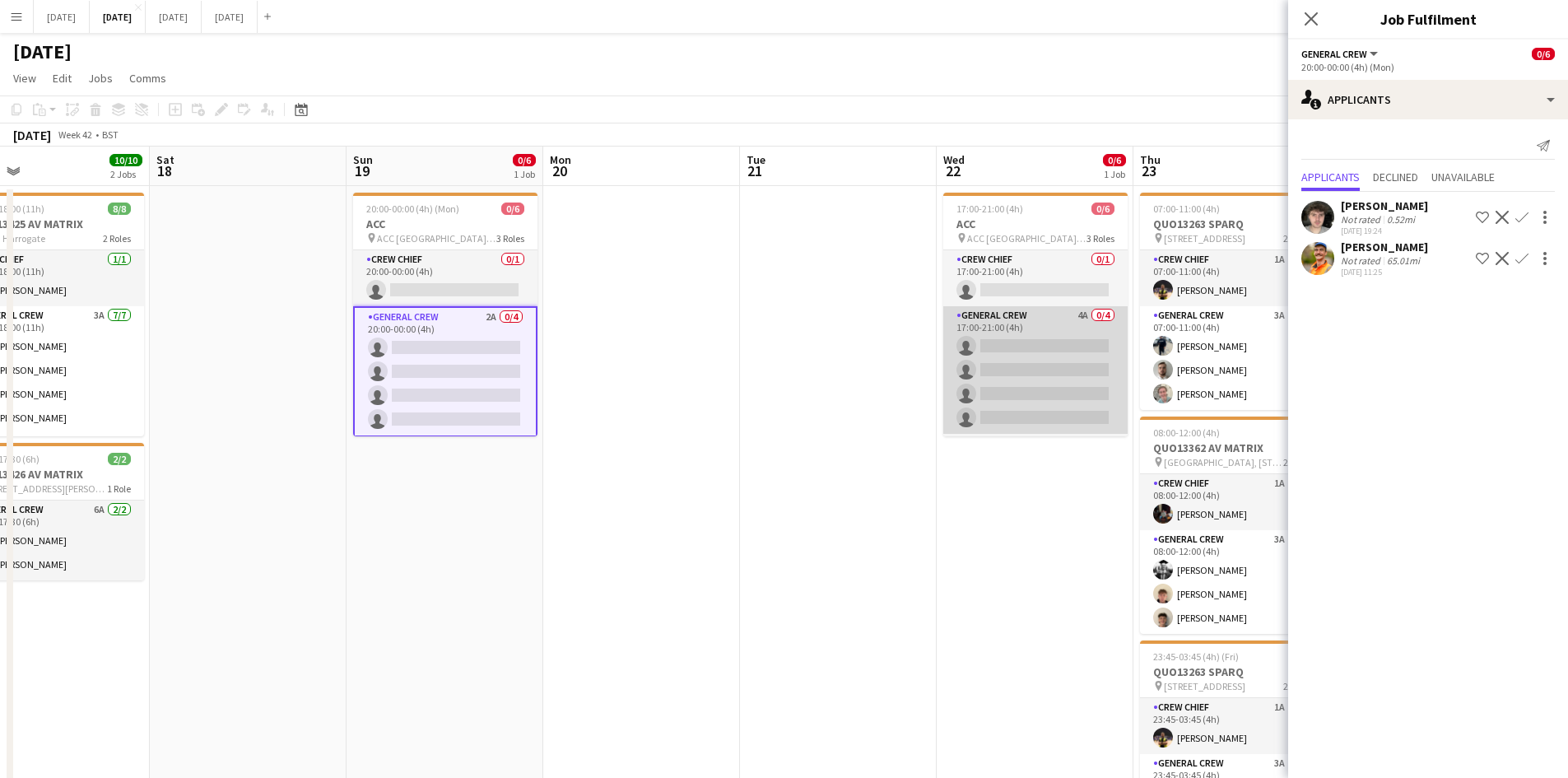
click at [1001, 371] on app-card-role "General Crew 4A 0/4 17:00-21:00 (4h) single-neutral-actions single-neutral-acti…" at bounding box center [1035, 370] width 184 height 127
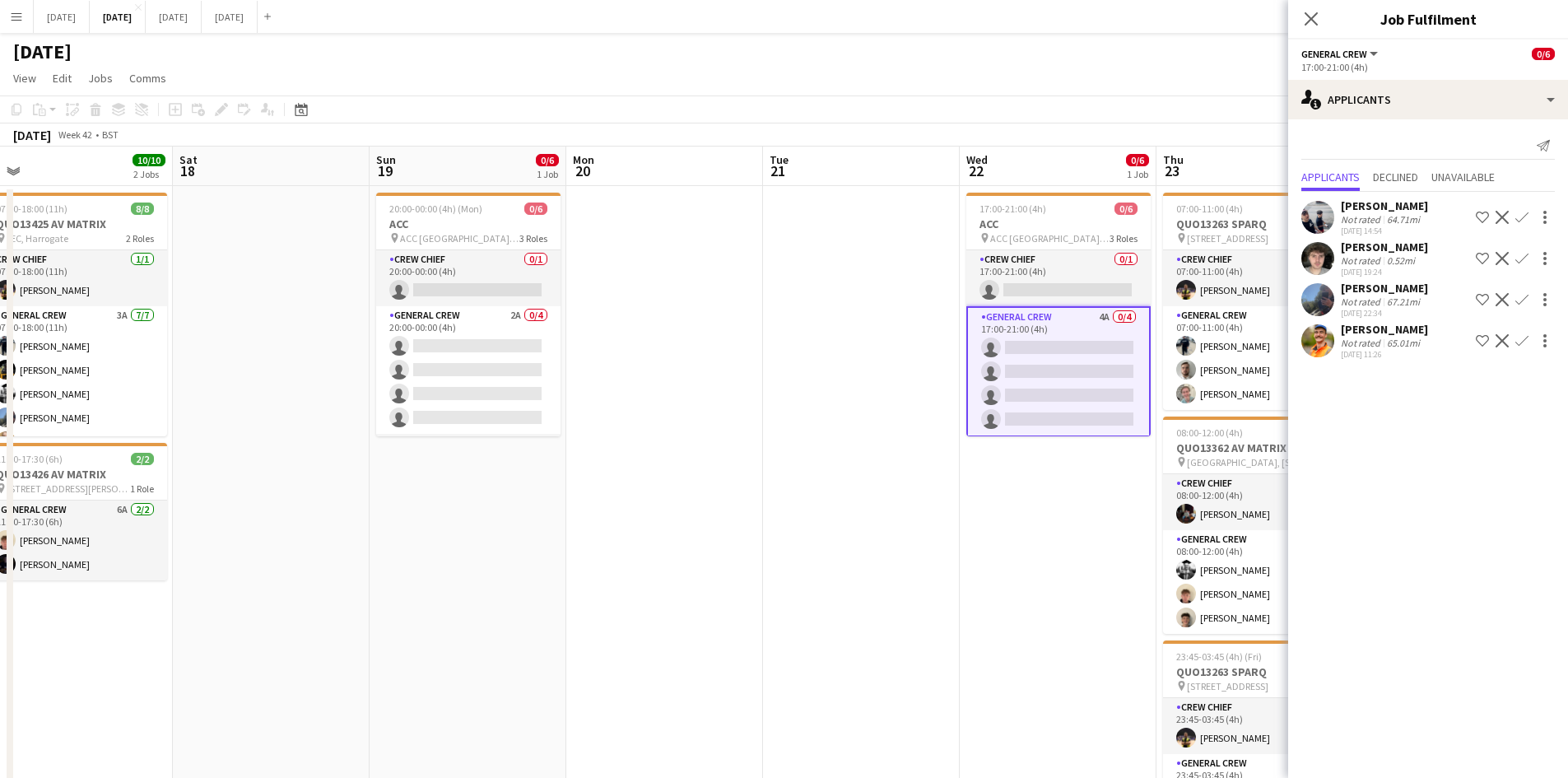
drag, startPoint x: 1033, startPoint y: 520, endPoint x: 700, endPoint y: 489, distance: 334.4
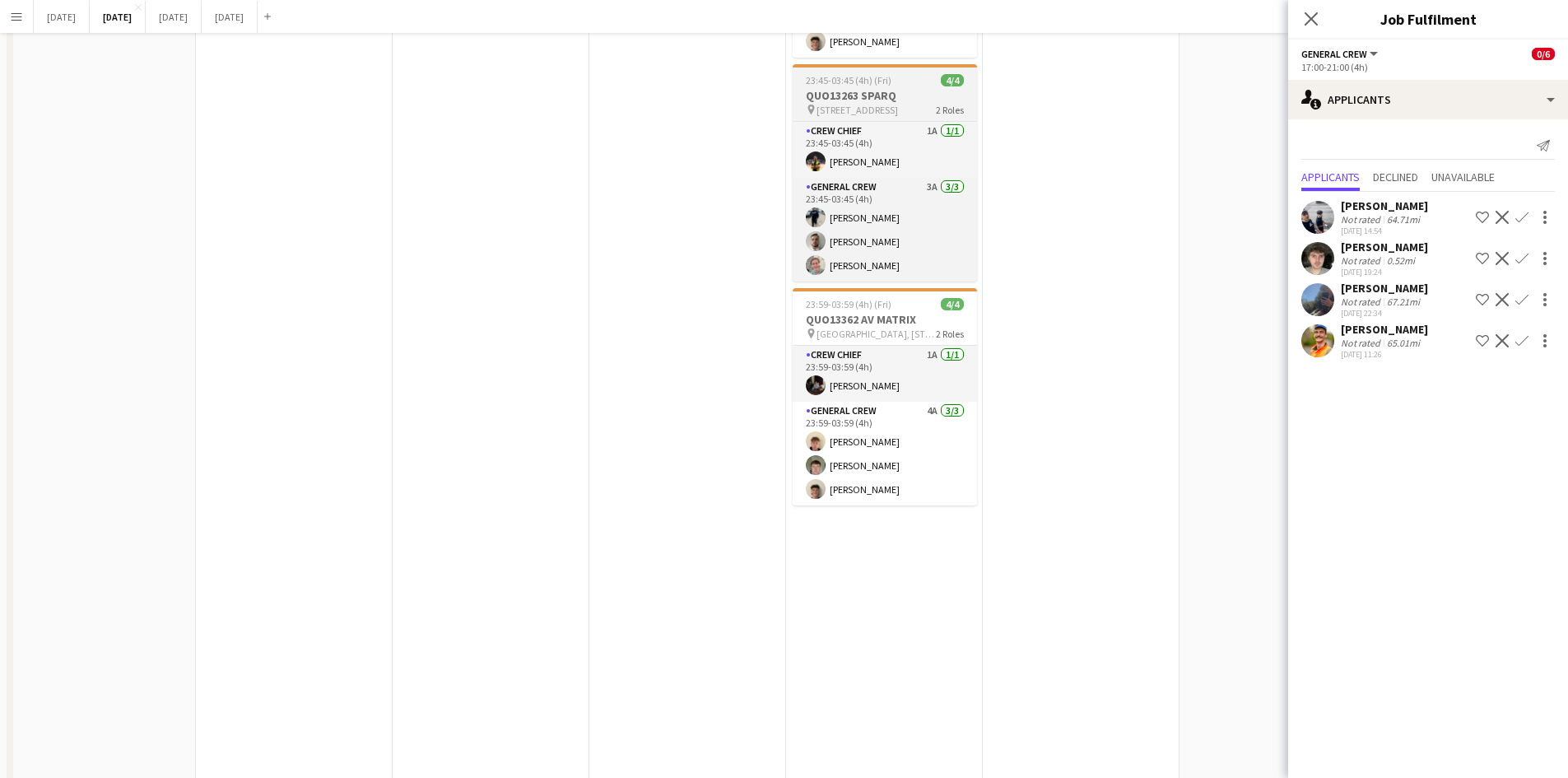
scroll to position [0, 0]
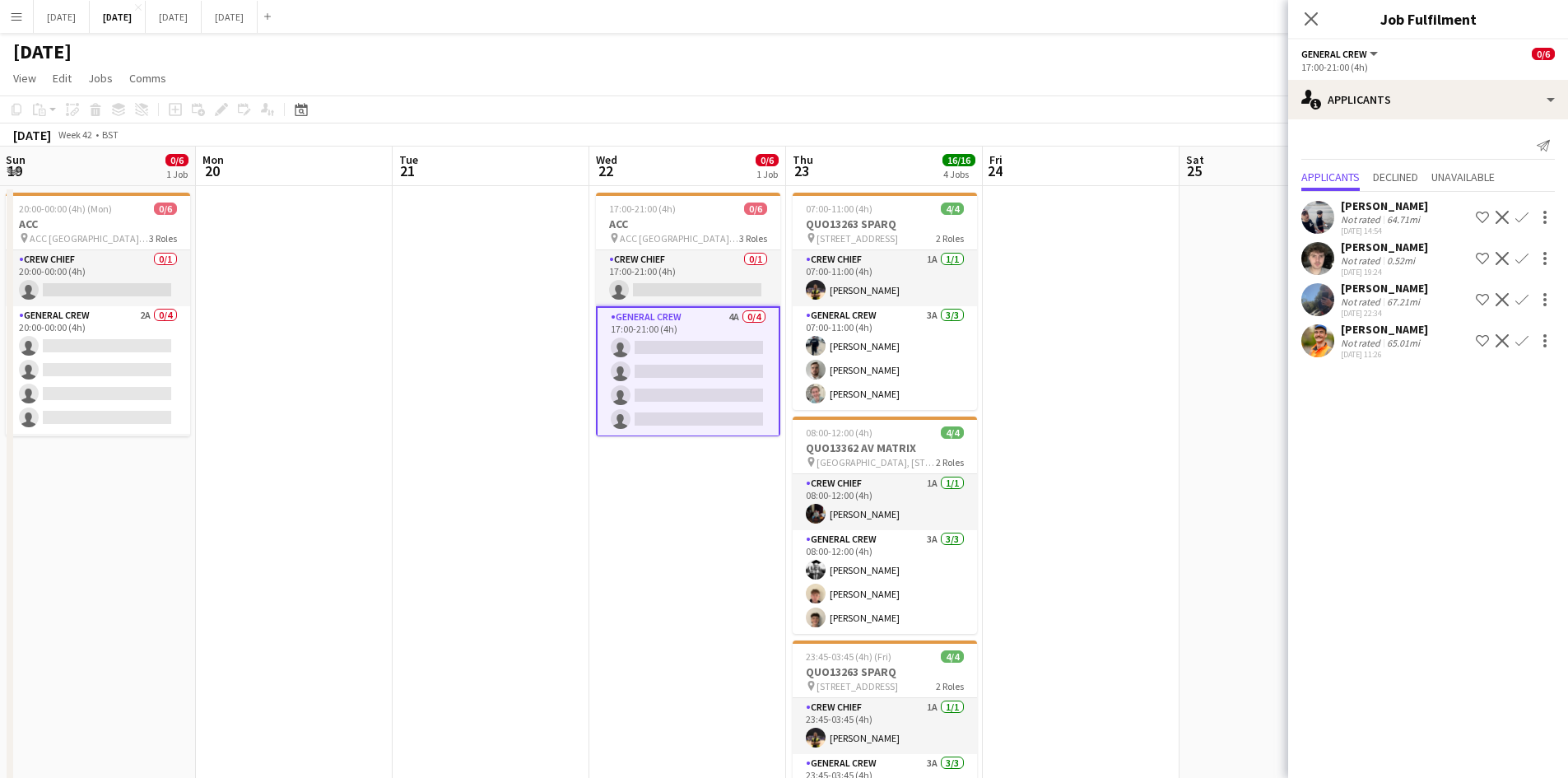
drag, startPoint x: 560, startPoint y: 548, endPoint x: 1176, endPoint y: 418, distance: 629.6
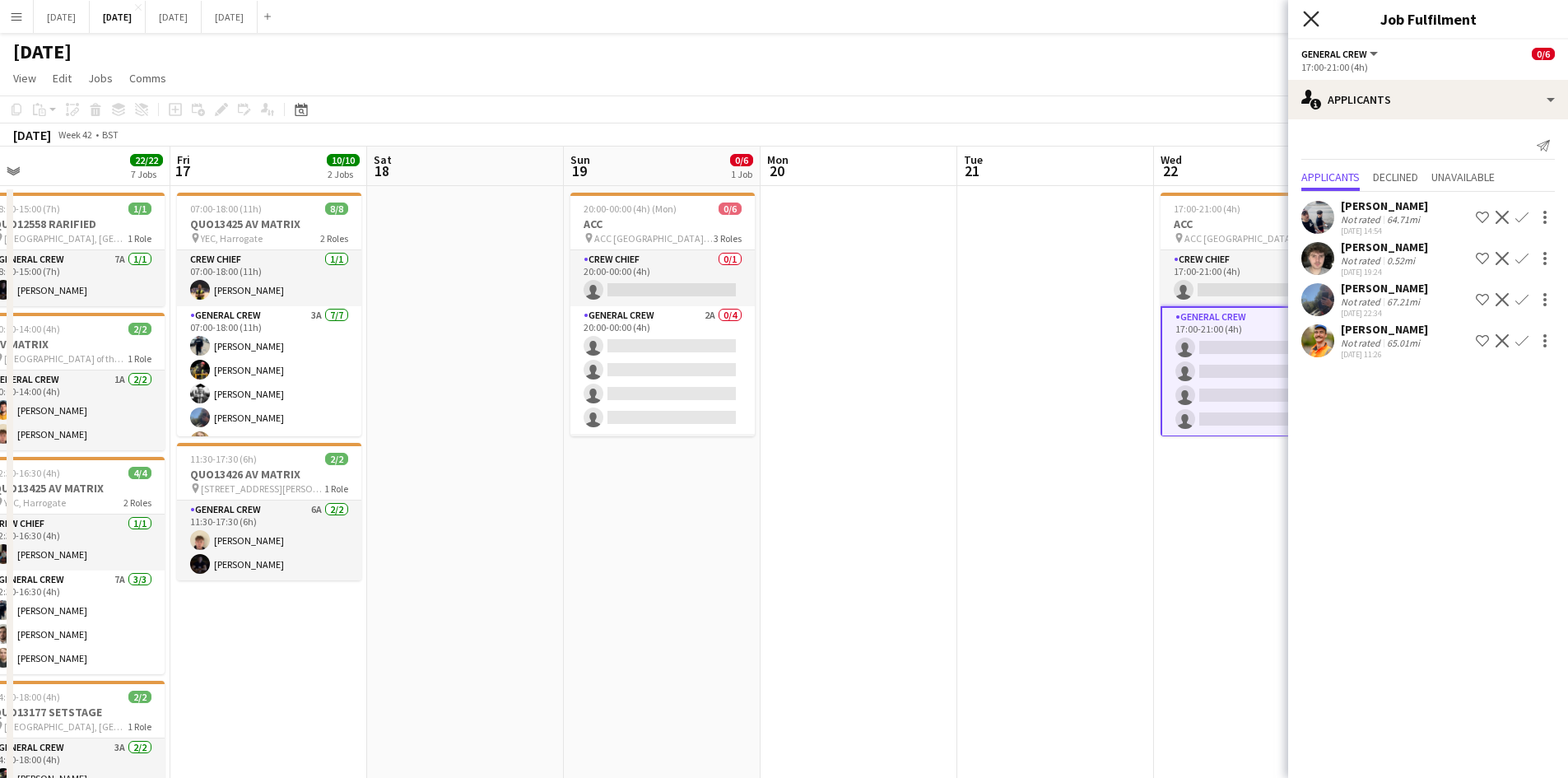
click at [1315, 17] on icon "Close pop-in" at bounding box center [1311, 18] width 15 height 15
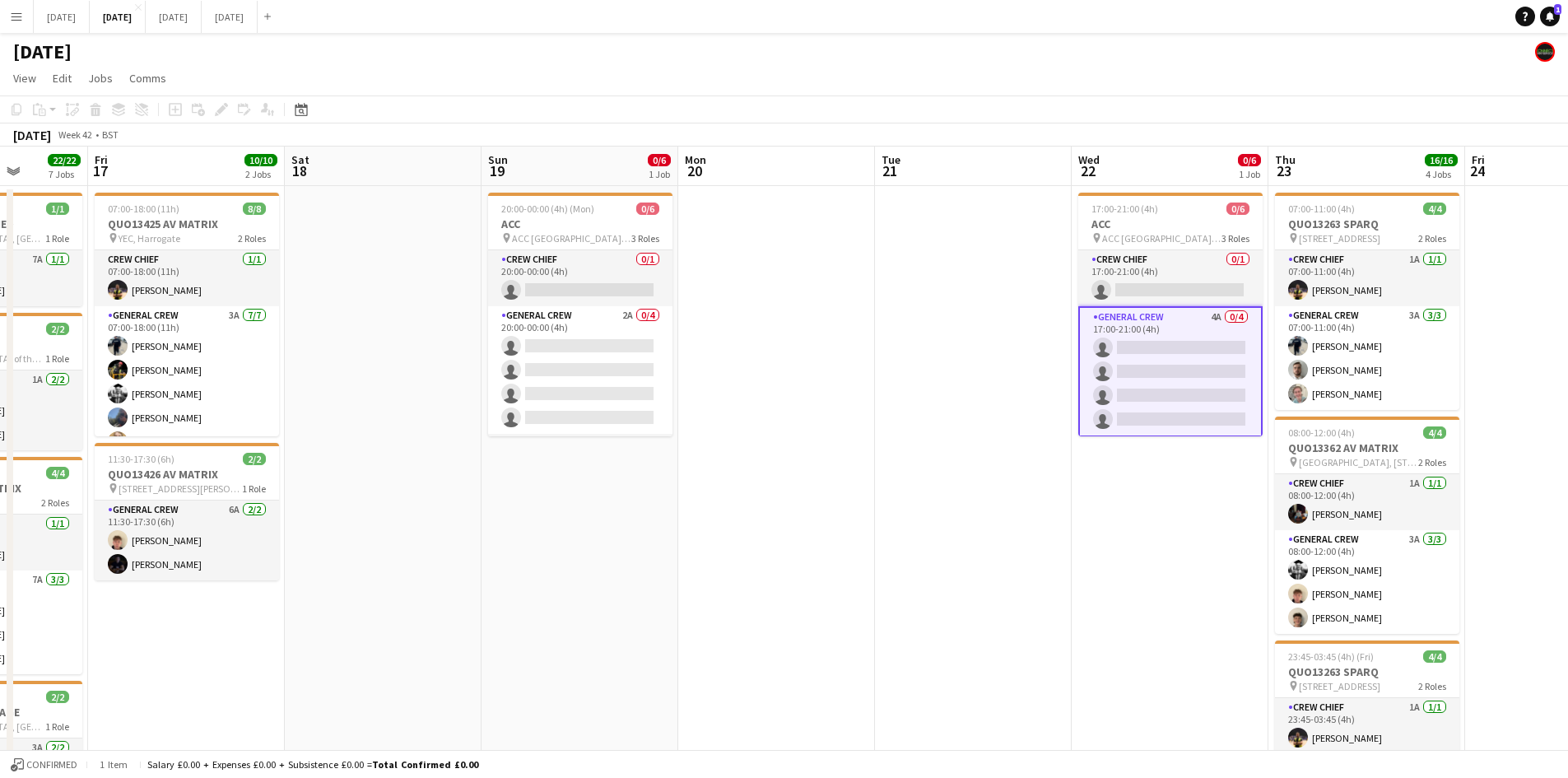
drag, startPoint x: 1370, startPoint y: 484, endPoint x: 822, endPoint y: 425, distance: 551.2
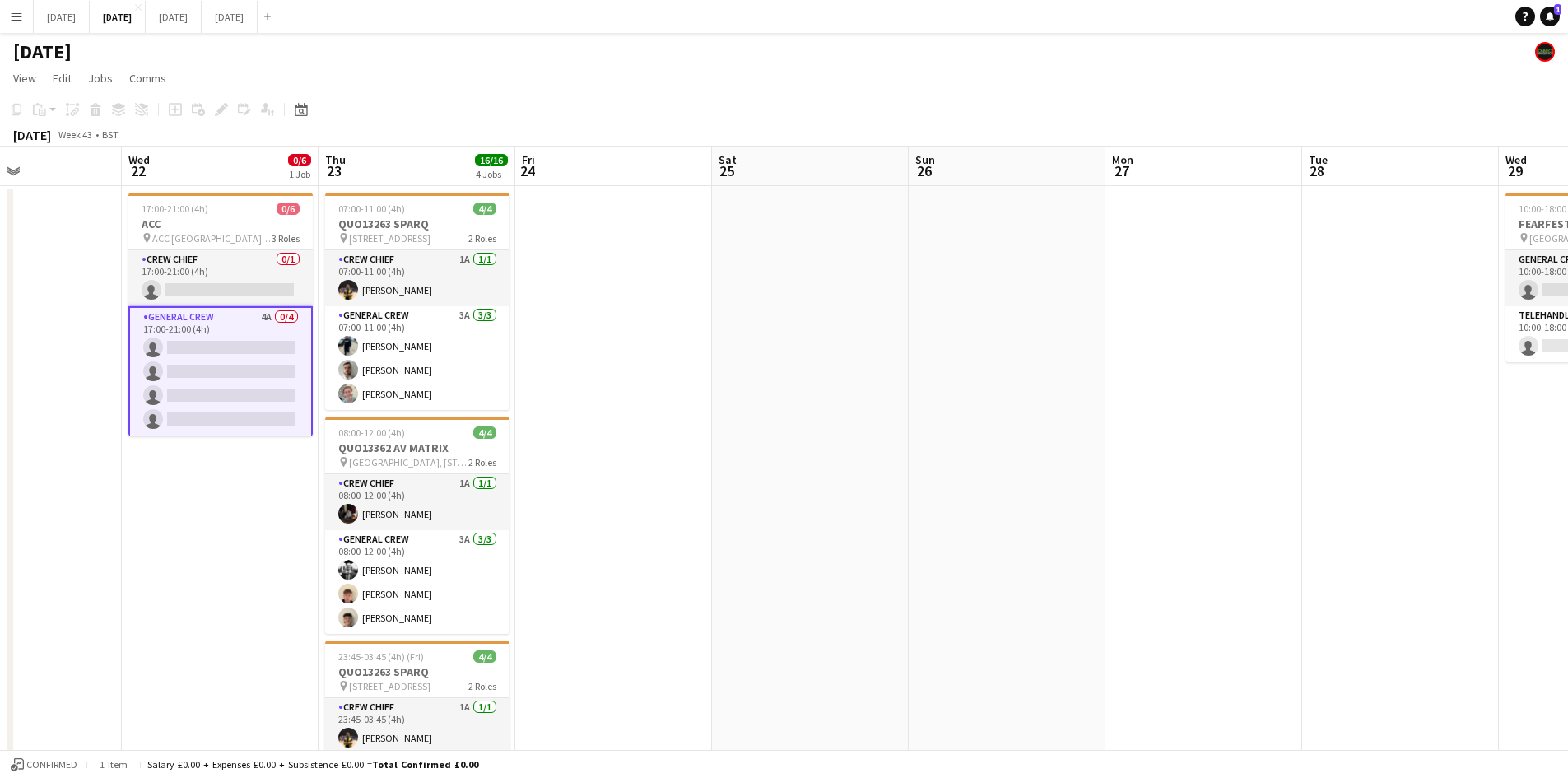
drag, startPoint x: 1004, startPoint y: 474, endPoint x: 727, endPoint y: 450, distance: 278.0
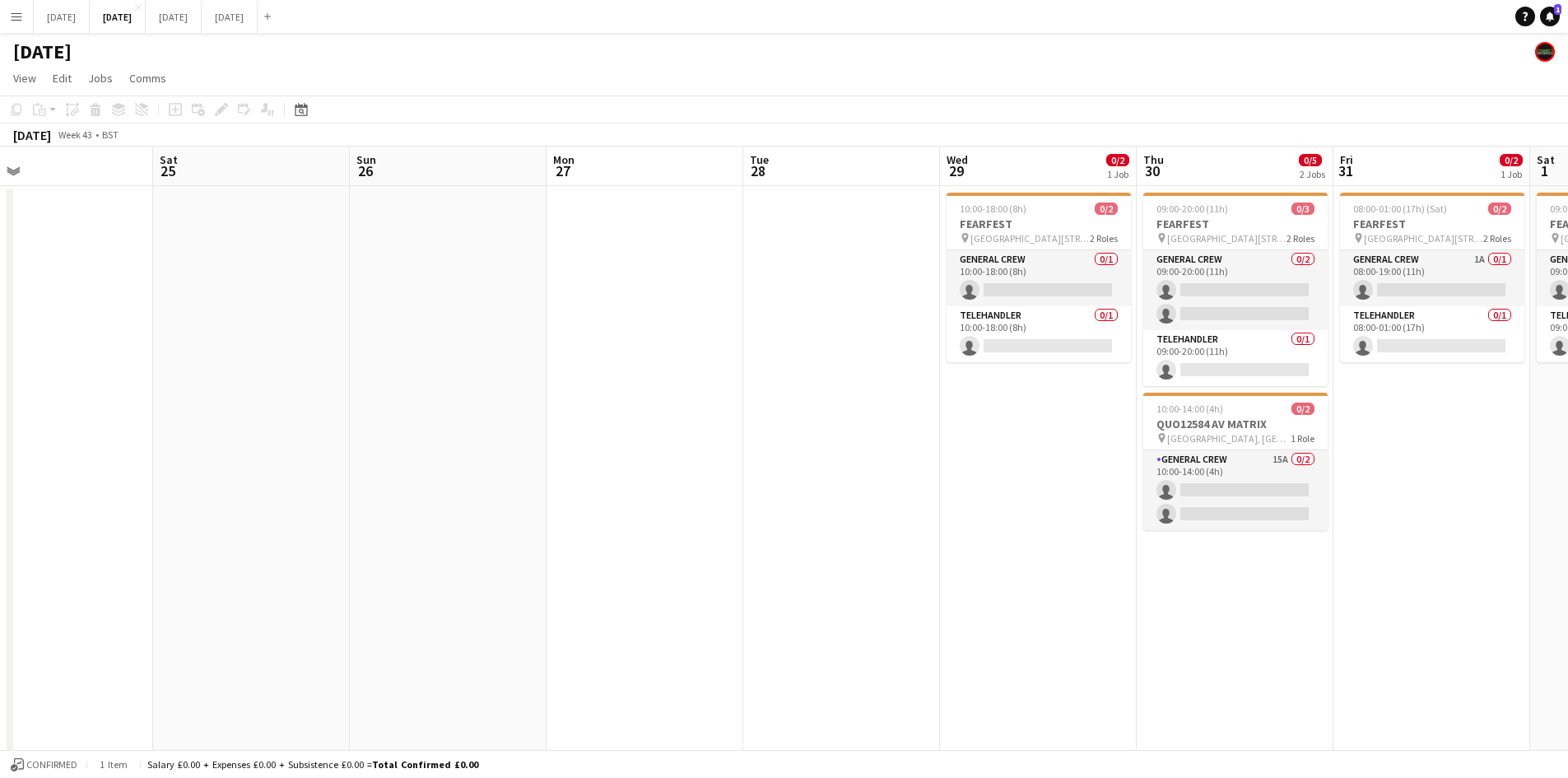
drag, startPoint x: 789, startPoint y: 472, endPoint x: 765, endPoint y: 466, distance: 24.7
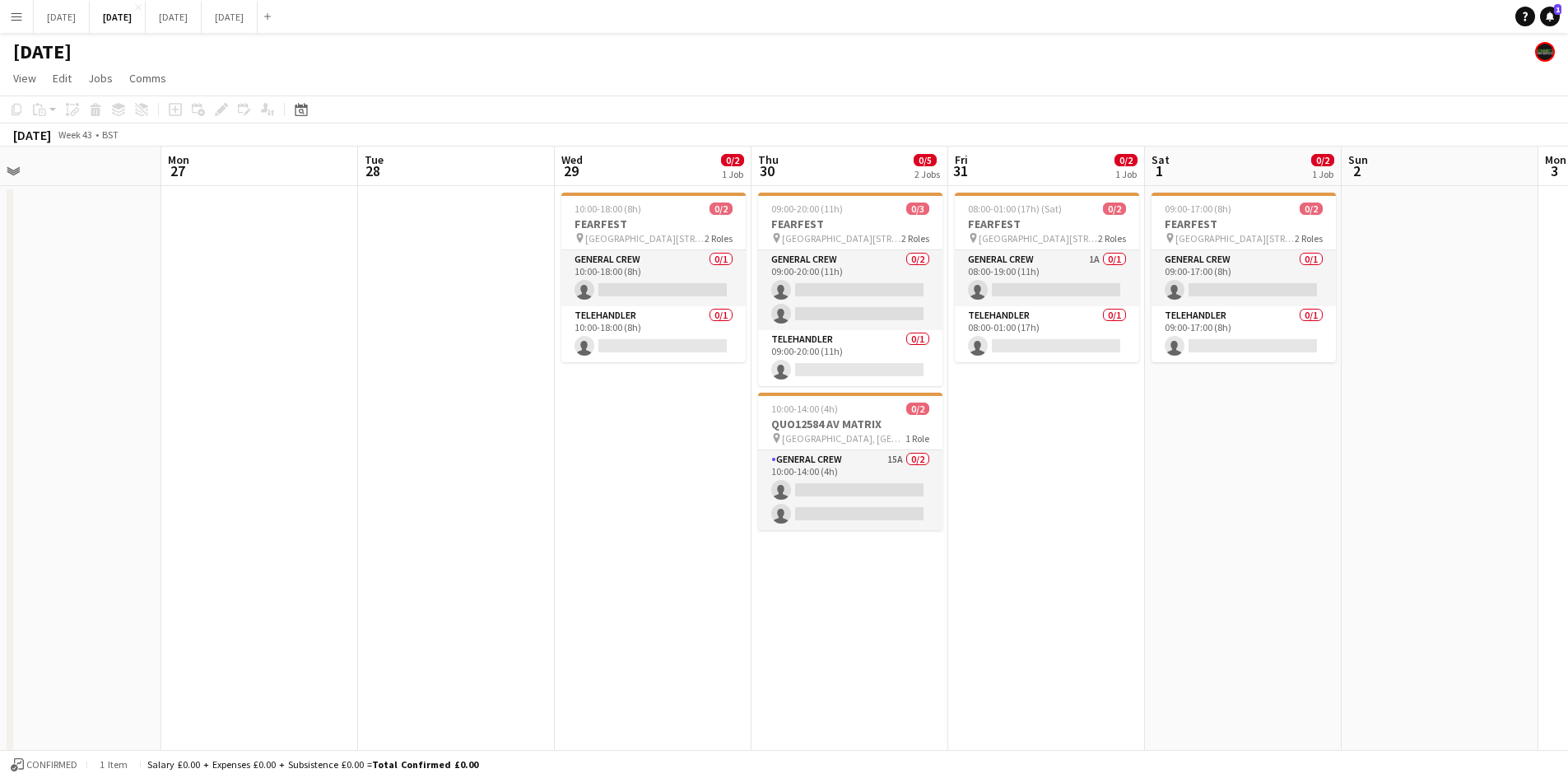
drag, startPoint x: 718, startPoint y: 492, endPoint x: 686, endPoint y: 490, distance: 32.1
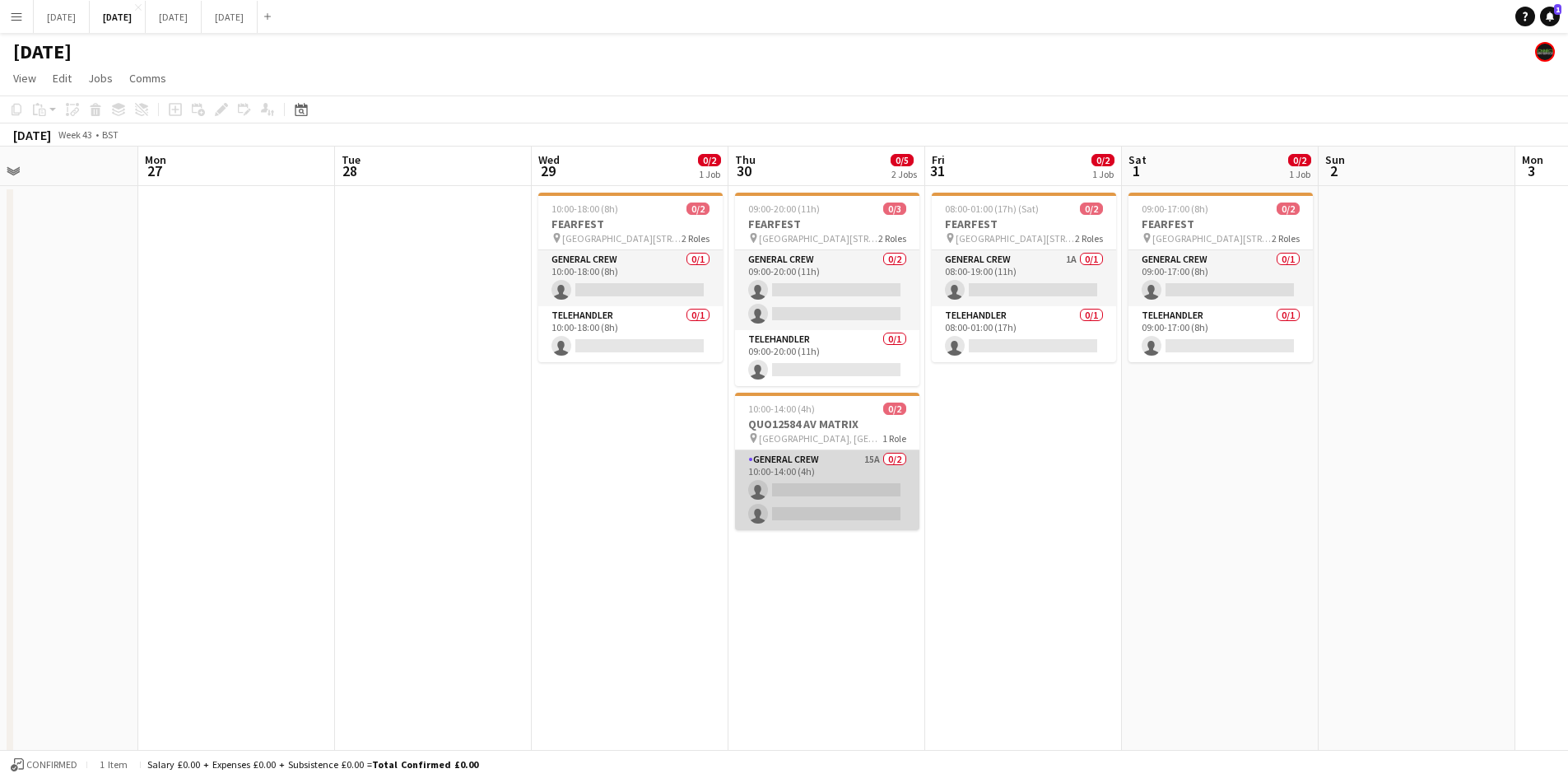
click at [791, 505] on app-card-role "General Crew 15A 0/2 10:00-14:00 (4h) single-neutral-actions single-neutral-act…" at bounding box center [827, 490] width 184 height 80
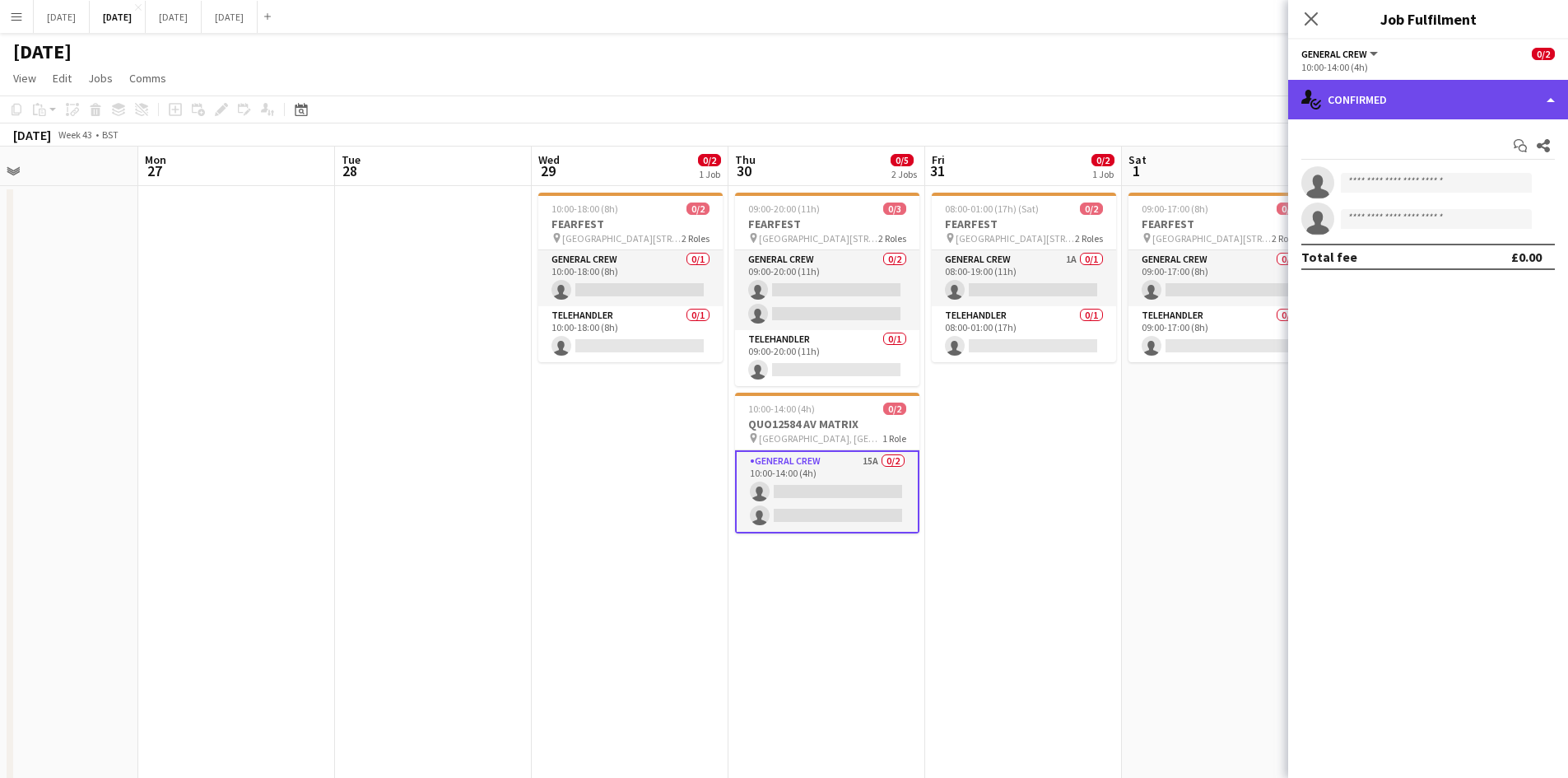
click at [1437, 99] on div "single-neutral-actions-check-2 Confirmed" at bounding box center [1428, 100] width 280 height 40
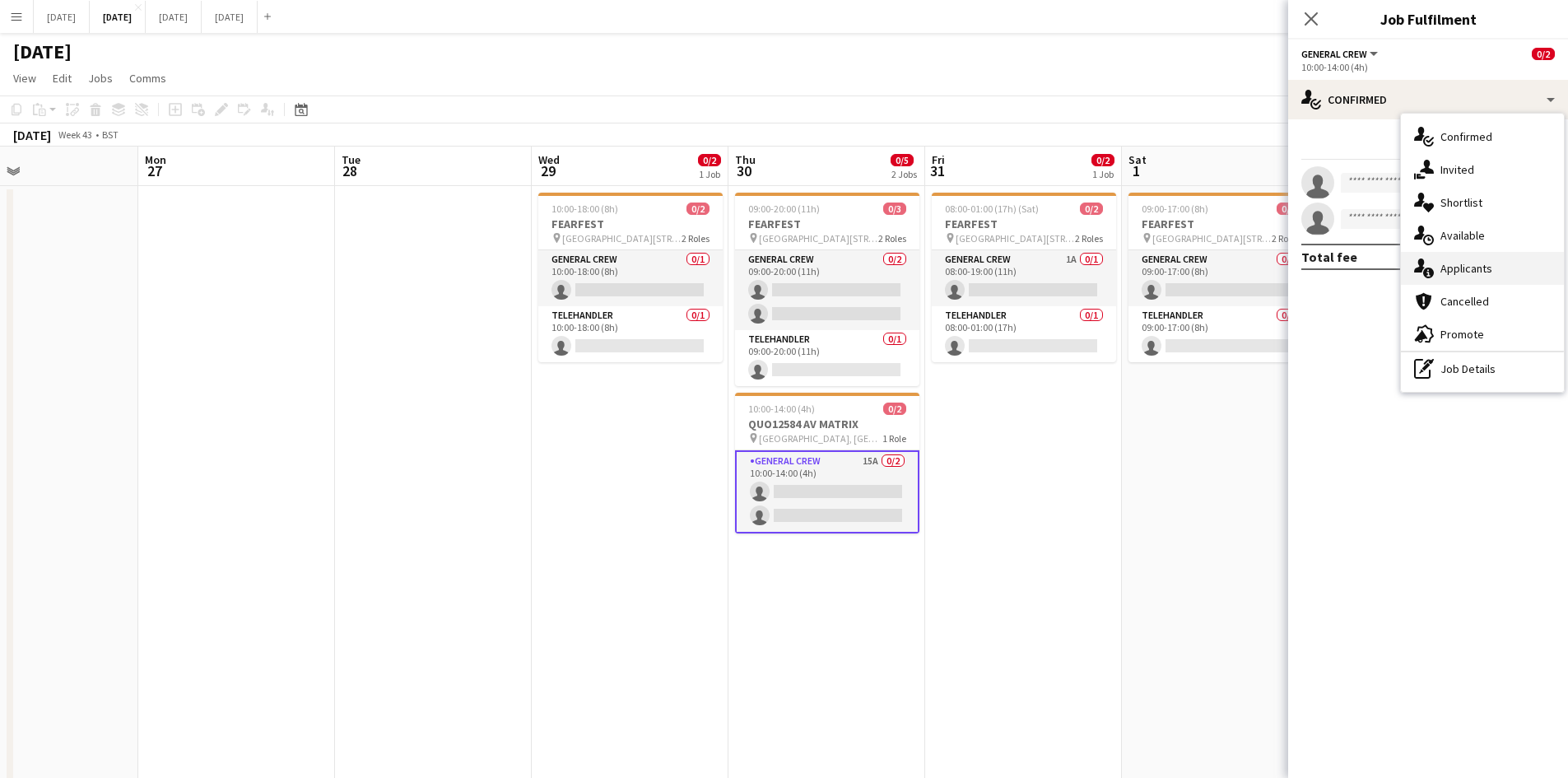
click at [1487, 279] on div "single-neutral-actions-information Applicants" at bounding box center [1483, 268] width 163 height 33
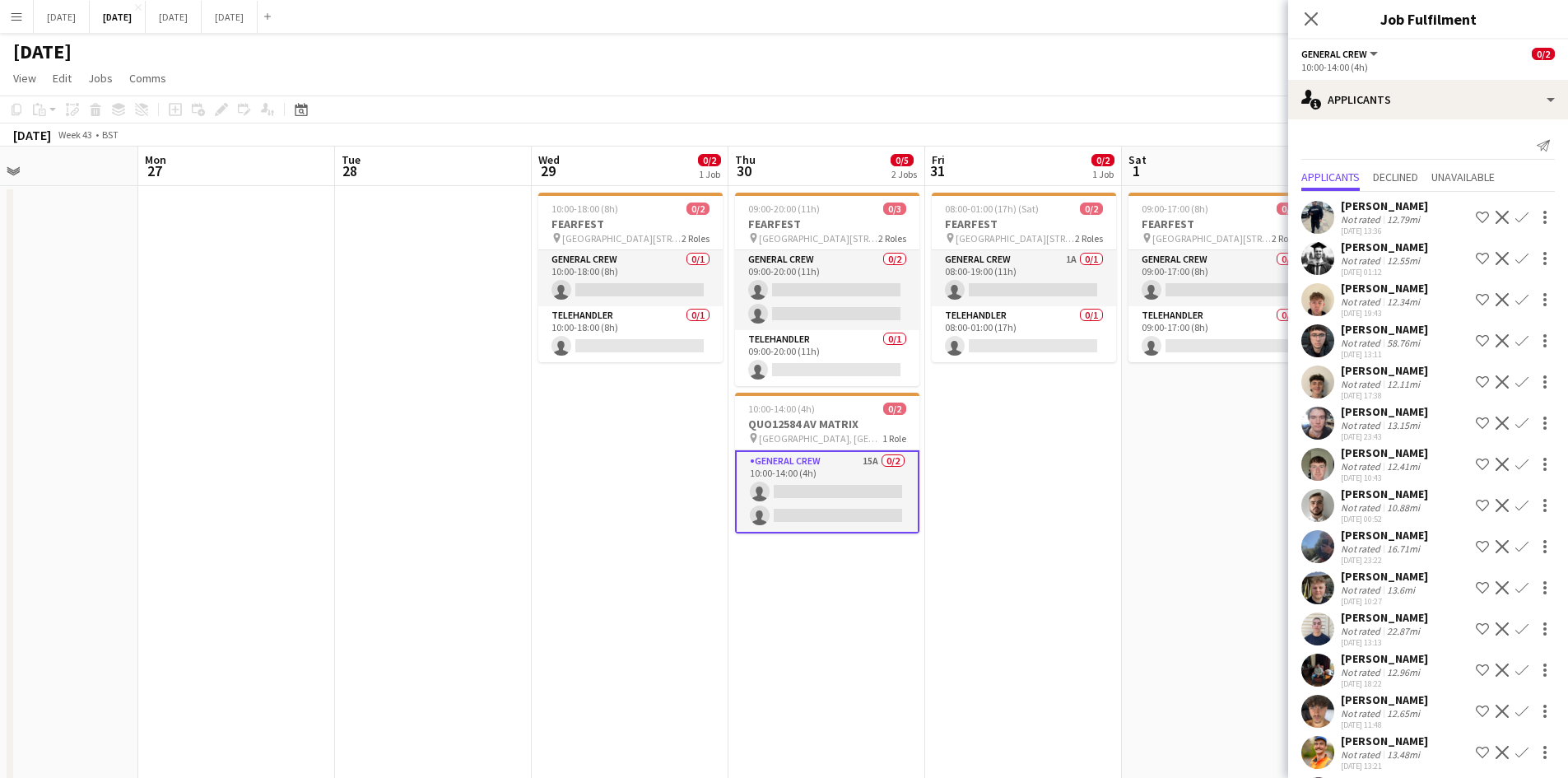
scroll to position [51, 0]
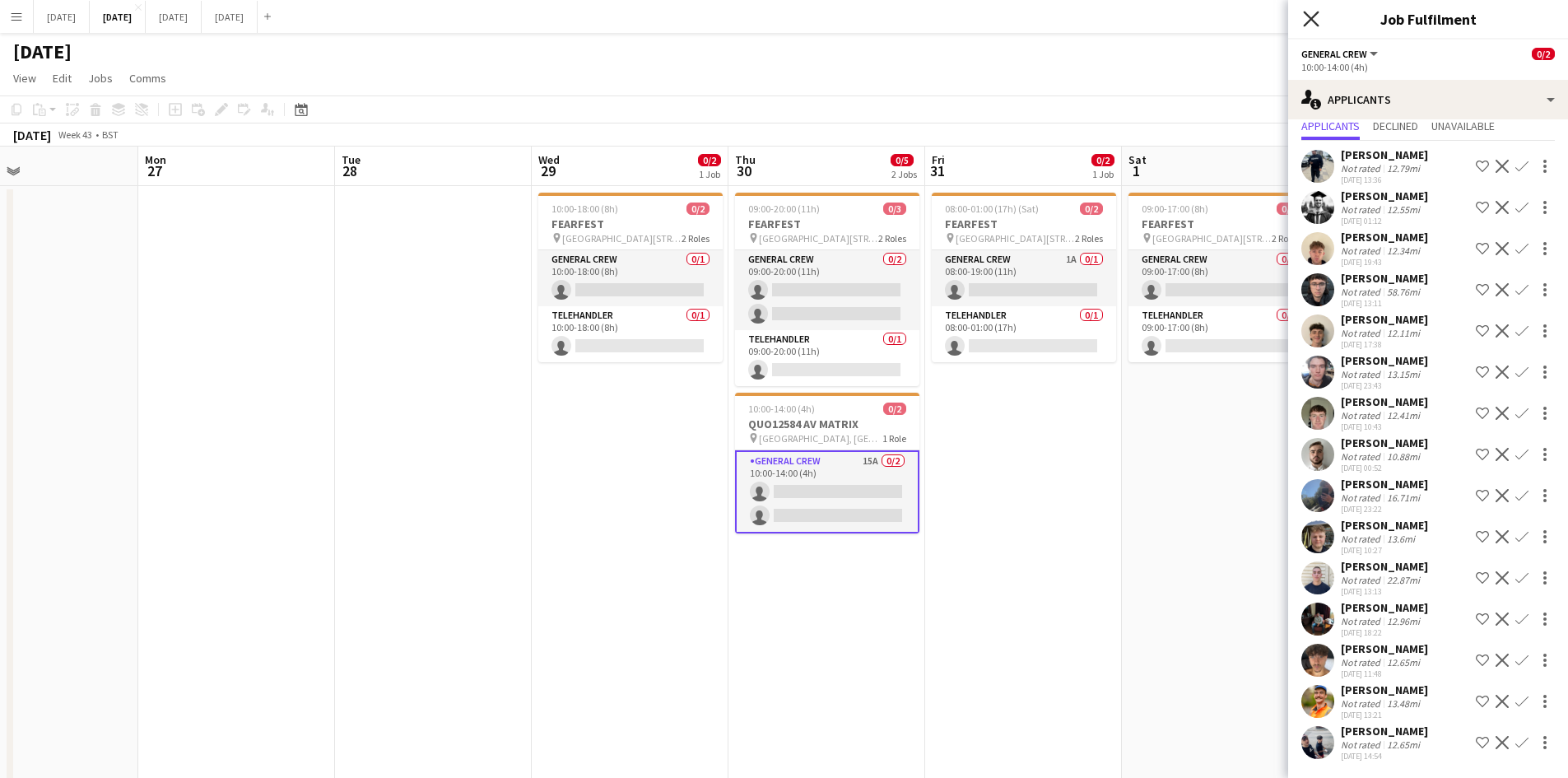
click at [1315, 20] on icon "Close pop-in" at bounding box center [1311, 18] width 15 height 15
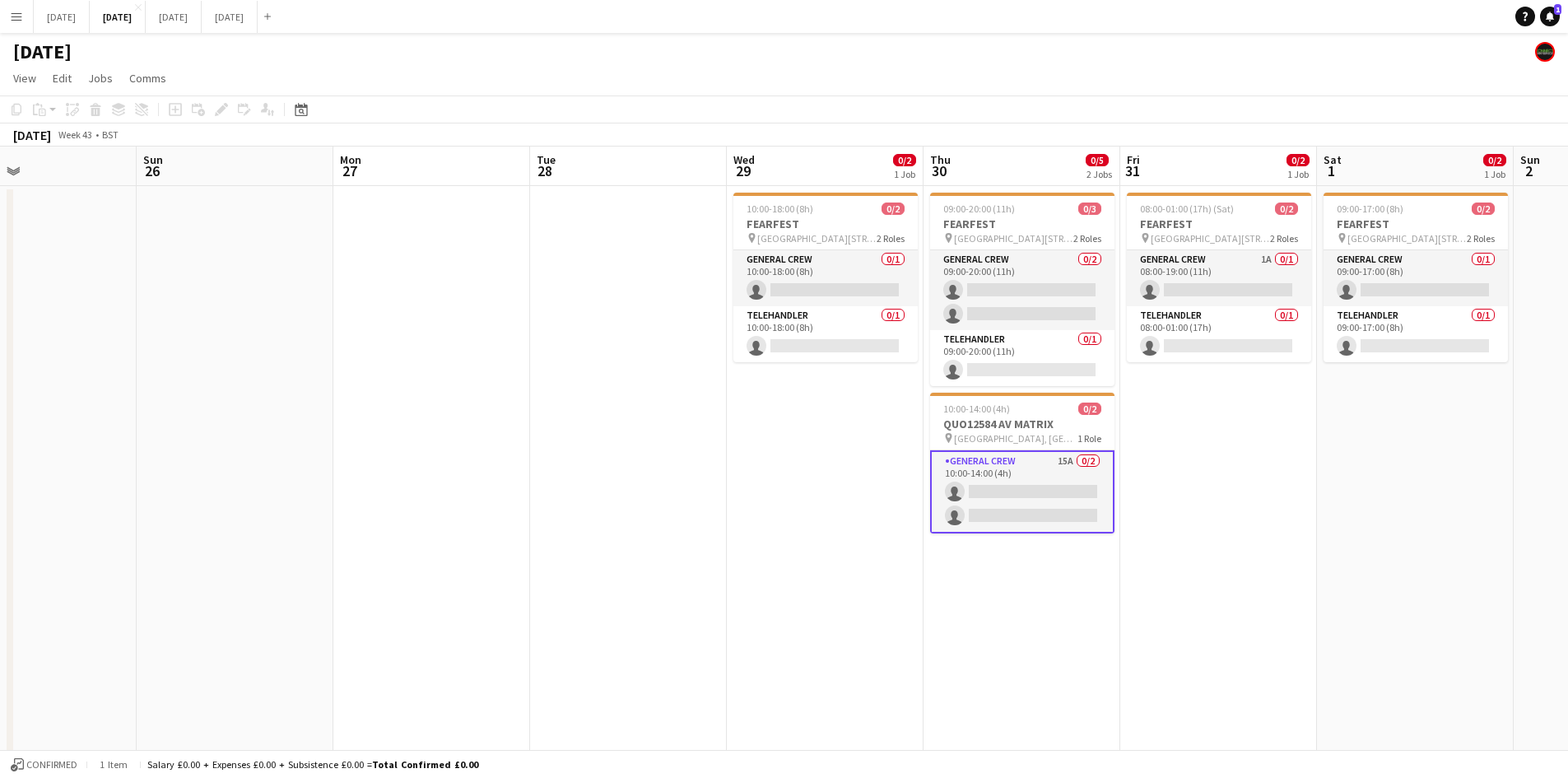
drag, startPoint x: 361, startPoint y: 359, endPoint x: 1046, endPoint y: 214, distance: 700.2
